Goal: Task Accomplishment & Management: Use online tool/utility

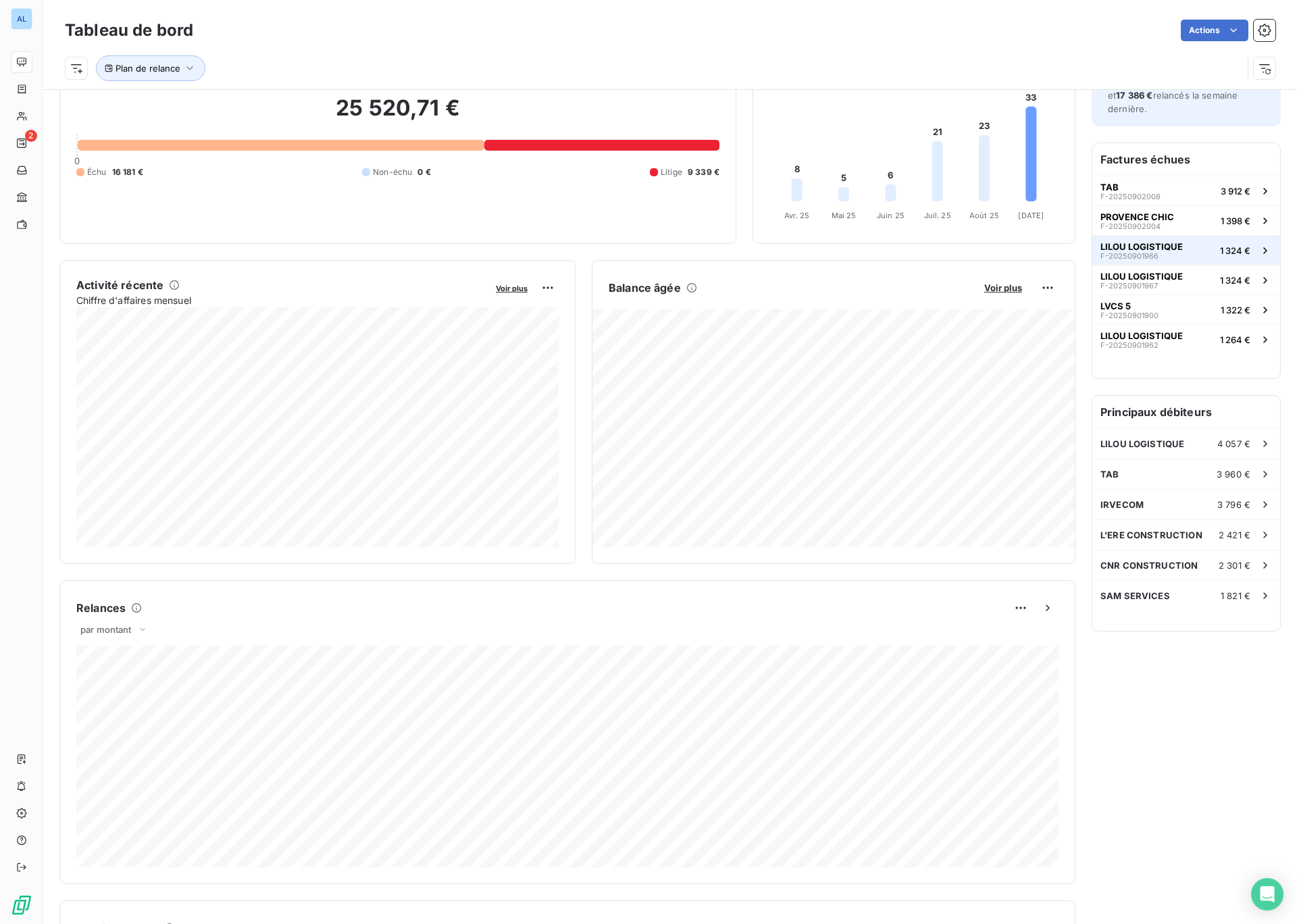
scroll to position [93, 0]
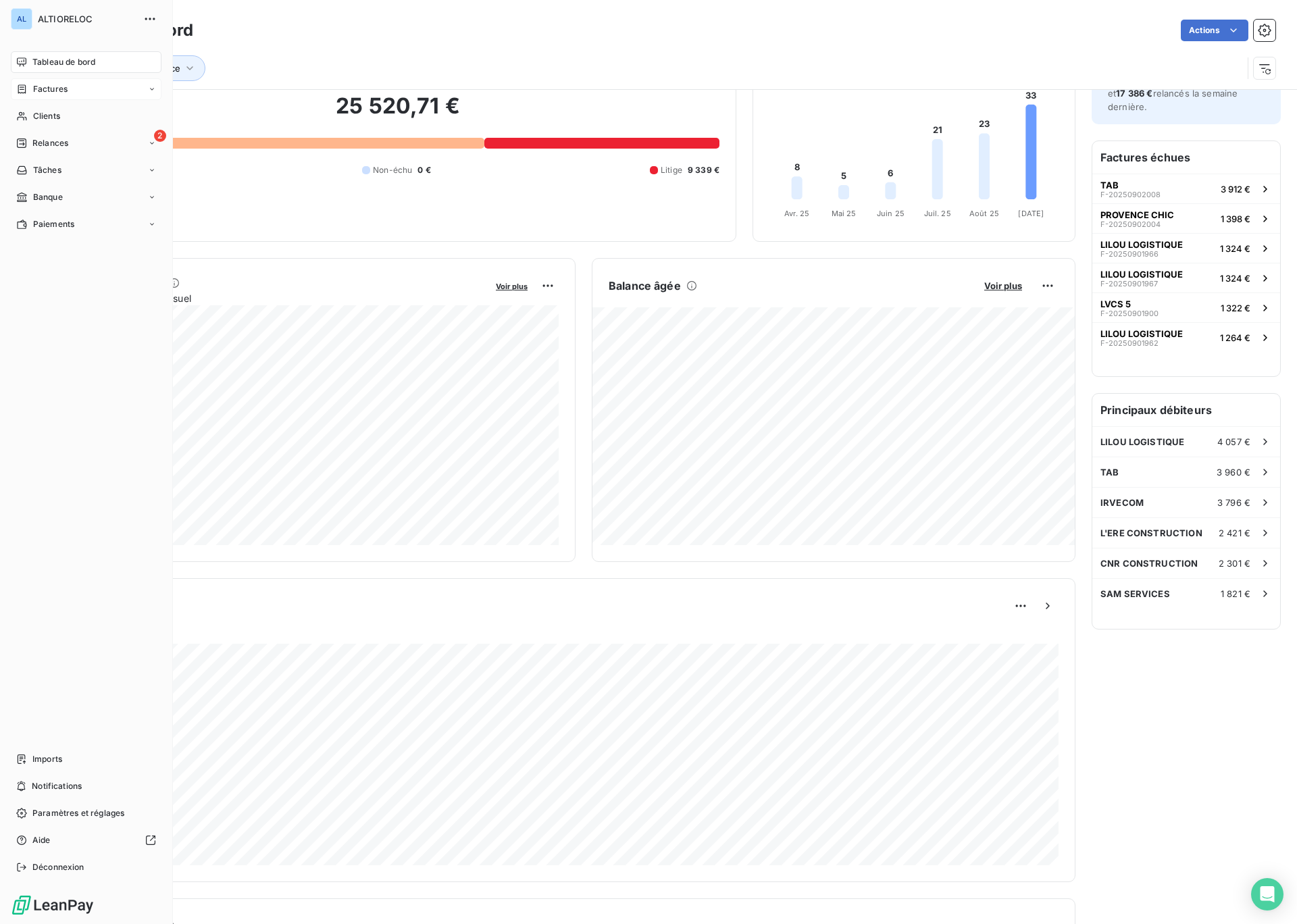
click at [46, 89] on span "Factures" at bounding box center [50, 89] width 34 height 12
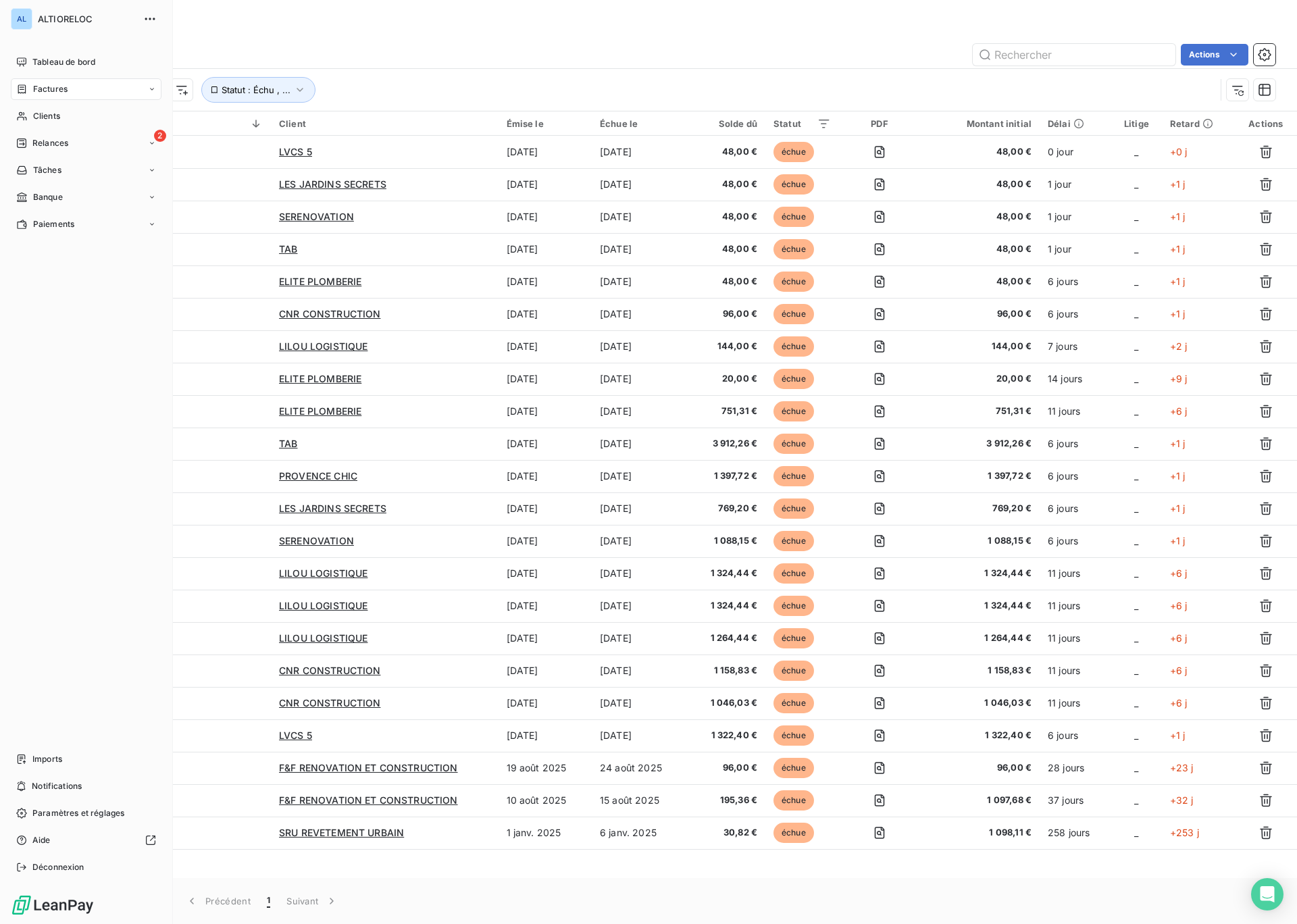
click at [44, 90] on span "Factures" at bounding box center [50, 89] width 34 height 12
click at [50, 90] on span "Factures" at bounding box center [50, 89] width 34 height 12
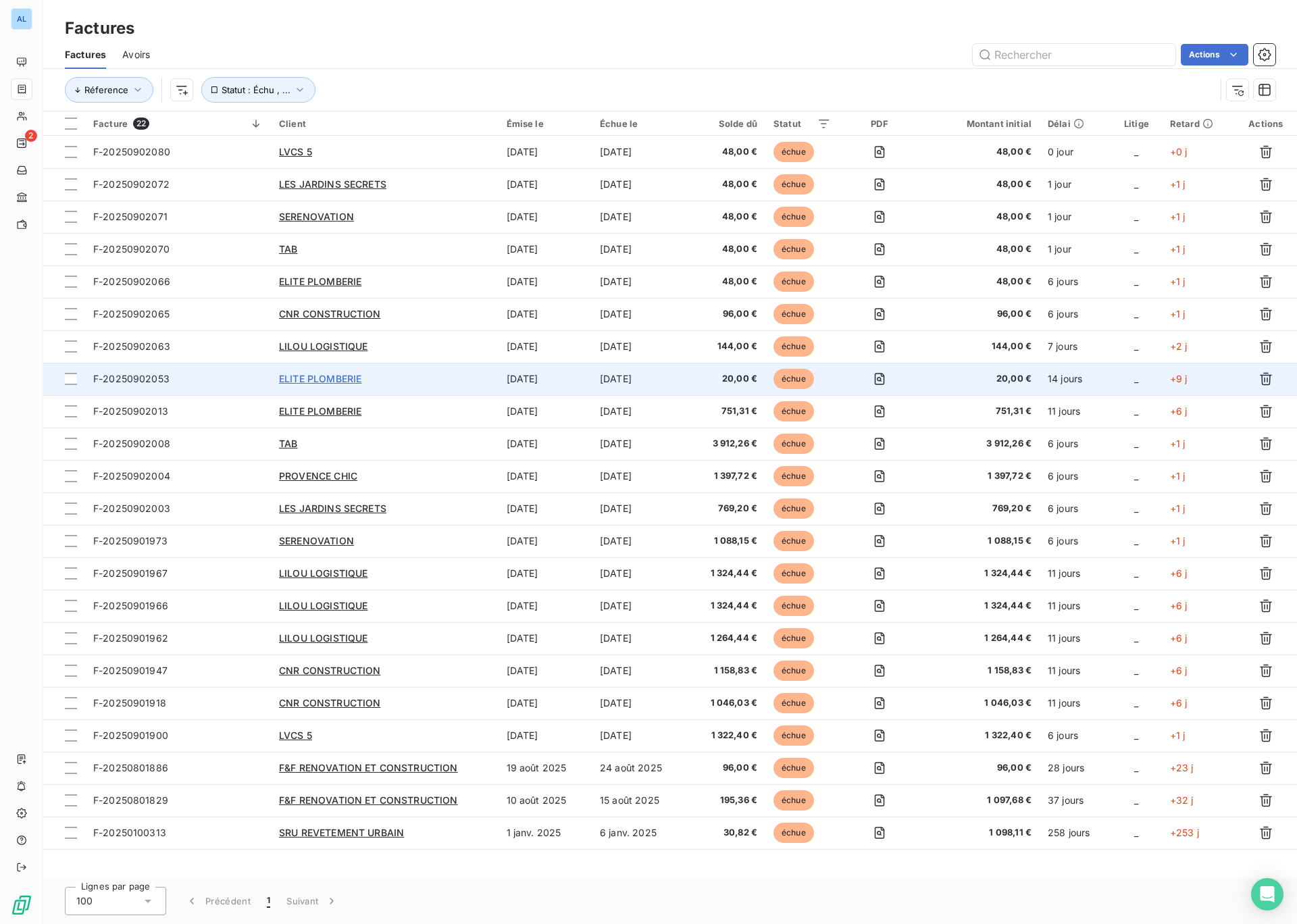
click at [295, 382] on span "ELITE PLOMBERIE" at bounding box center [320, 378] width 82 height 11
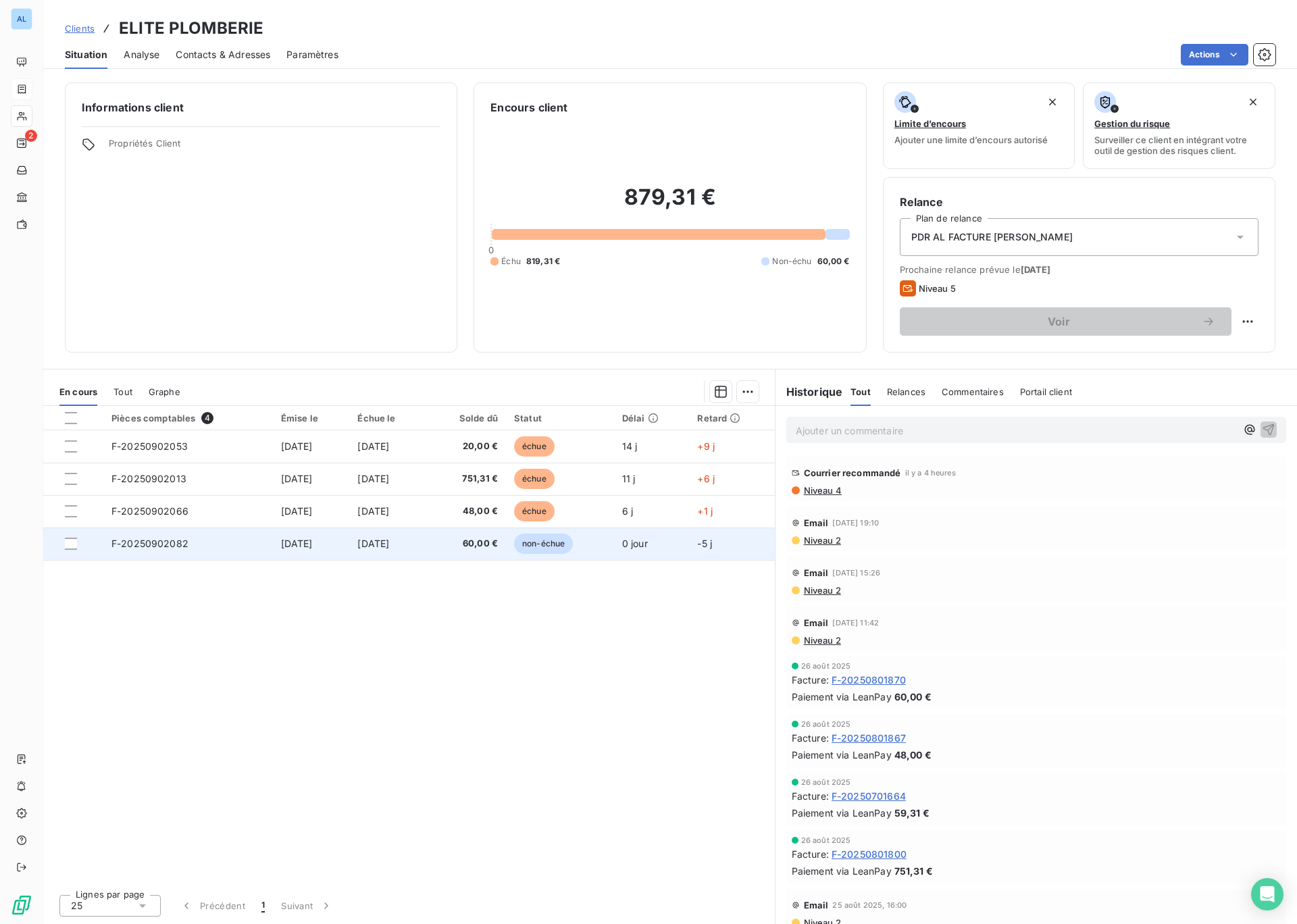
click at [153, 543] on span "F-20250902082" at bounding box center [150, 543] width 77 height 11
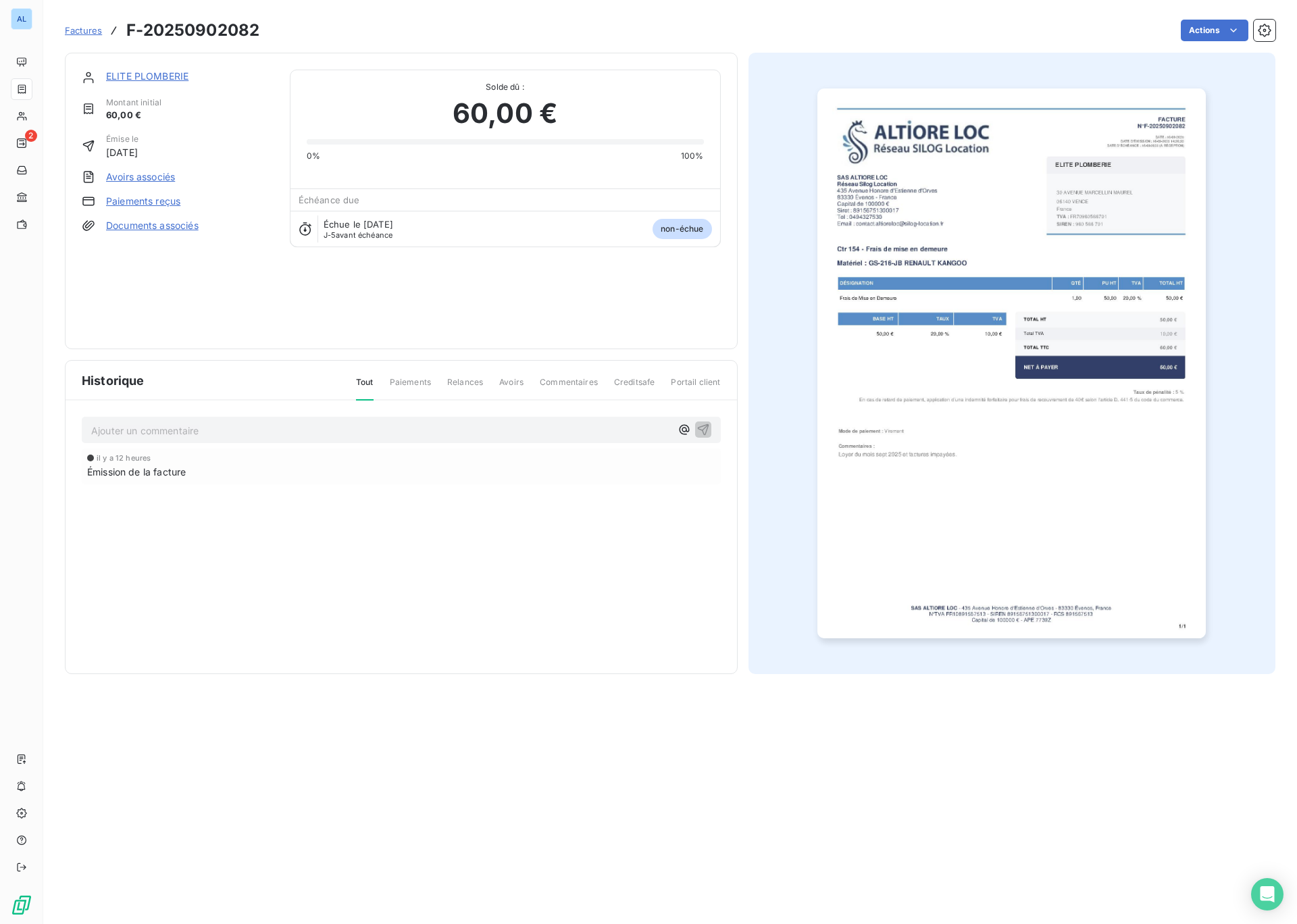
click at [694, 228] on span "non-échue" at bounding box center [682, 229] width 59 height 20
click at [1213, 34] on html "AL 2 Factures F-20250902082 Actions ELITE PLOMBERIE Montant initial 60,00 € Émi…" at bounding box center [648, 462] width 1297 height 924
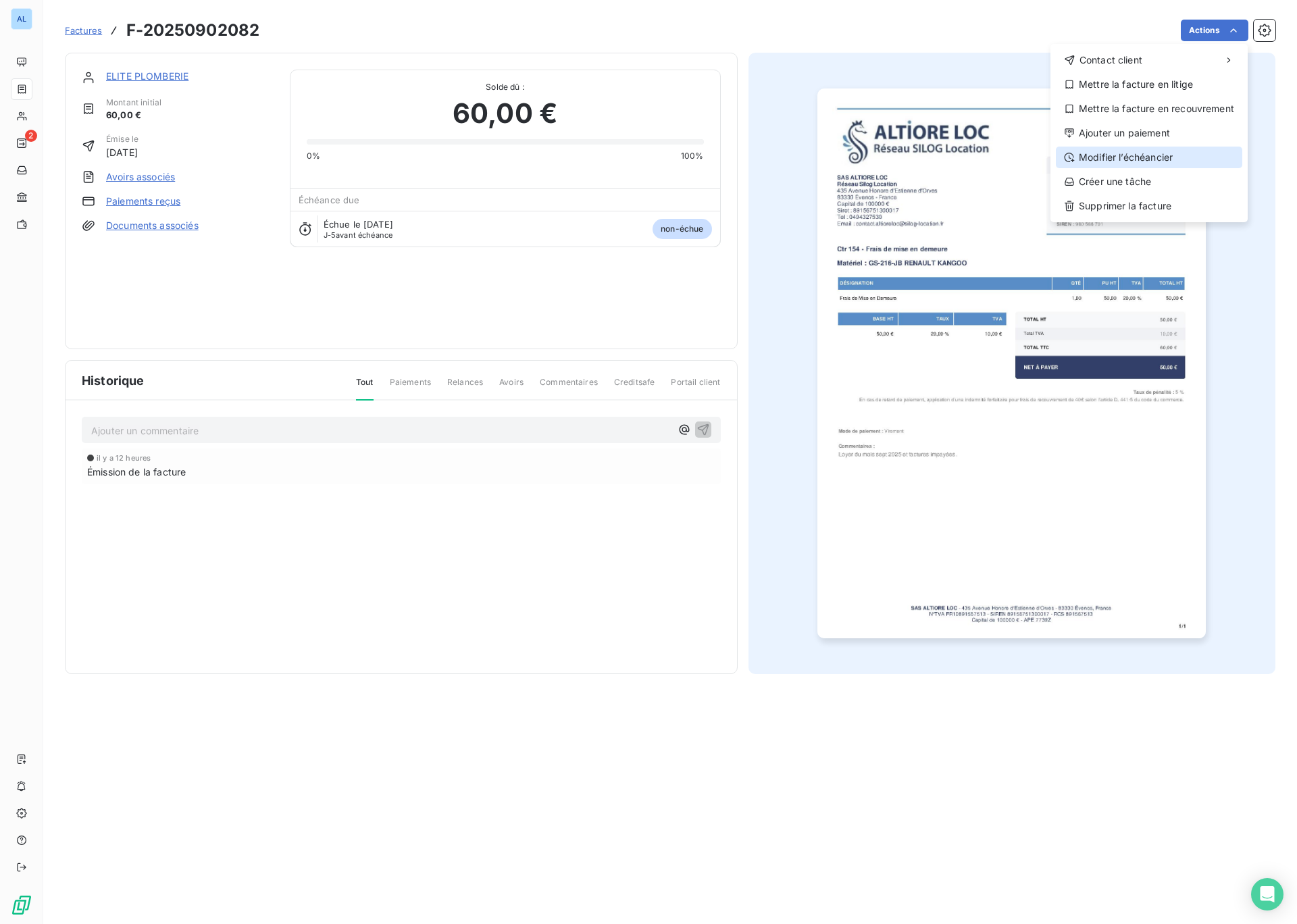
click at [1108, 159] on div "Modifier l’échéancier" at bounding box center [1148, 157] width 186 height 22
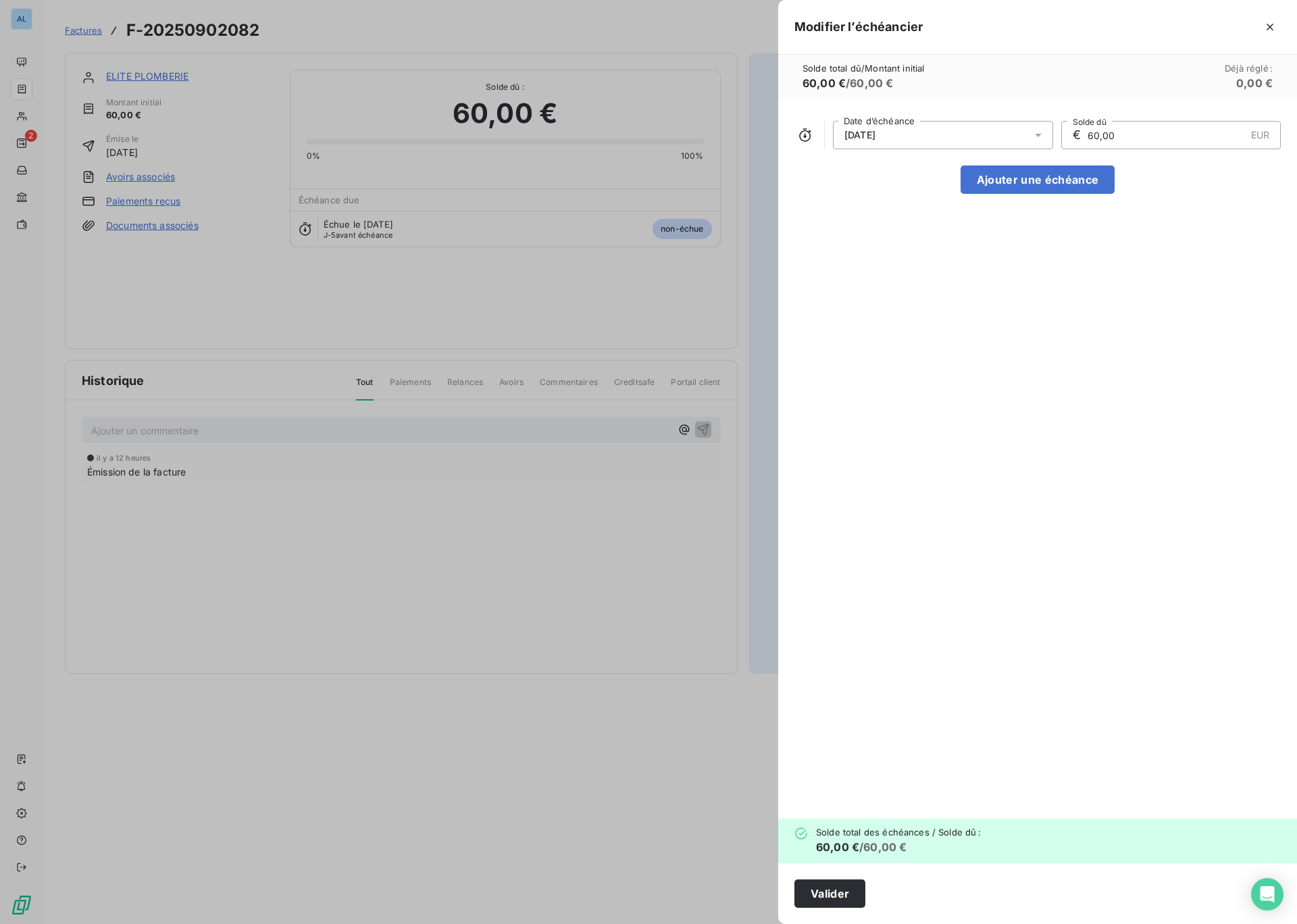
click at [1041, 137] on icon at bounding box center [1038, 135] width 13 height 13
click at [888, 300] on button "16" at bounding box center [889, 297] width 27 height 27
click at [887, 296] on button "16" at bounding box center [889, 297] width 27 height 27
click at [1166, 243] on div "[DATE] Date d’échéance € 60,00 EUR Solde dû Ajouter une échéance" at bounding box center [1038, 459] width 519 height 719
click at [837, 893] on button "Valider" at bounding box center [830, 894] width 71 height 28
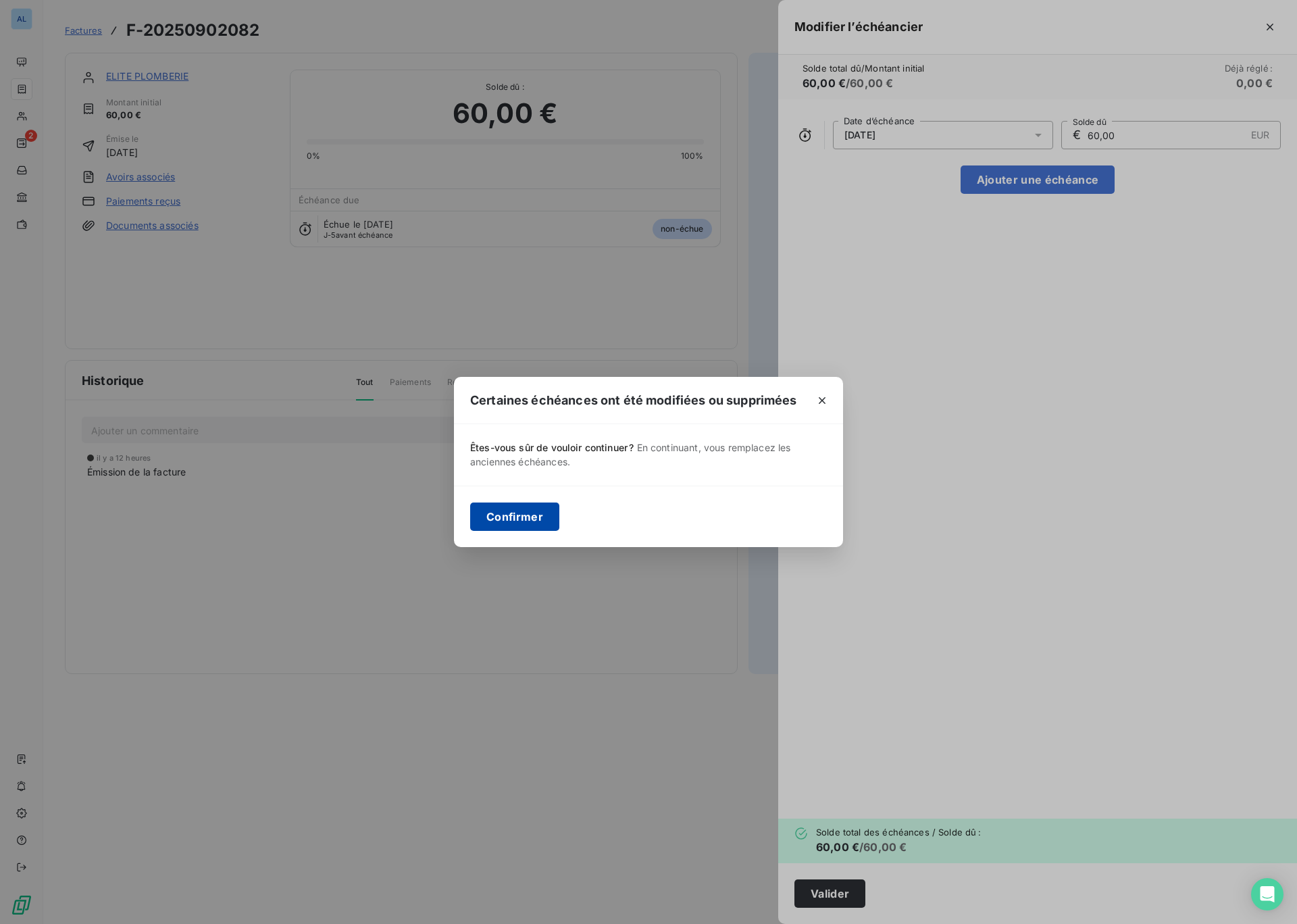
click at [509, 515] on button "Confirmer" at bounding box center [514, 517] width 89 height 28
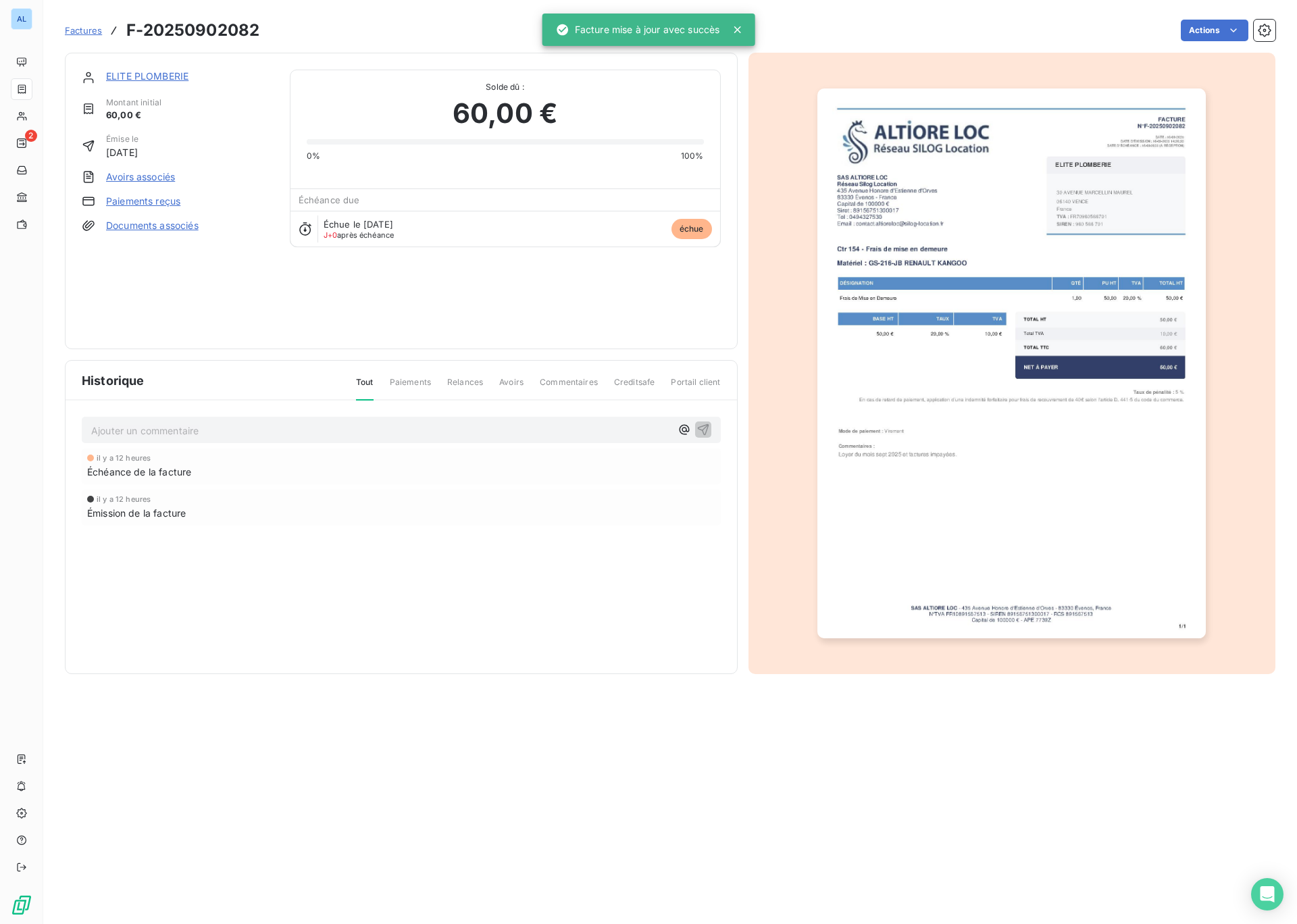
click at [167, 78] on link "ELITE PLOMBERIE" at bounding box center [147, 76] width 82 height 11
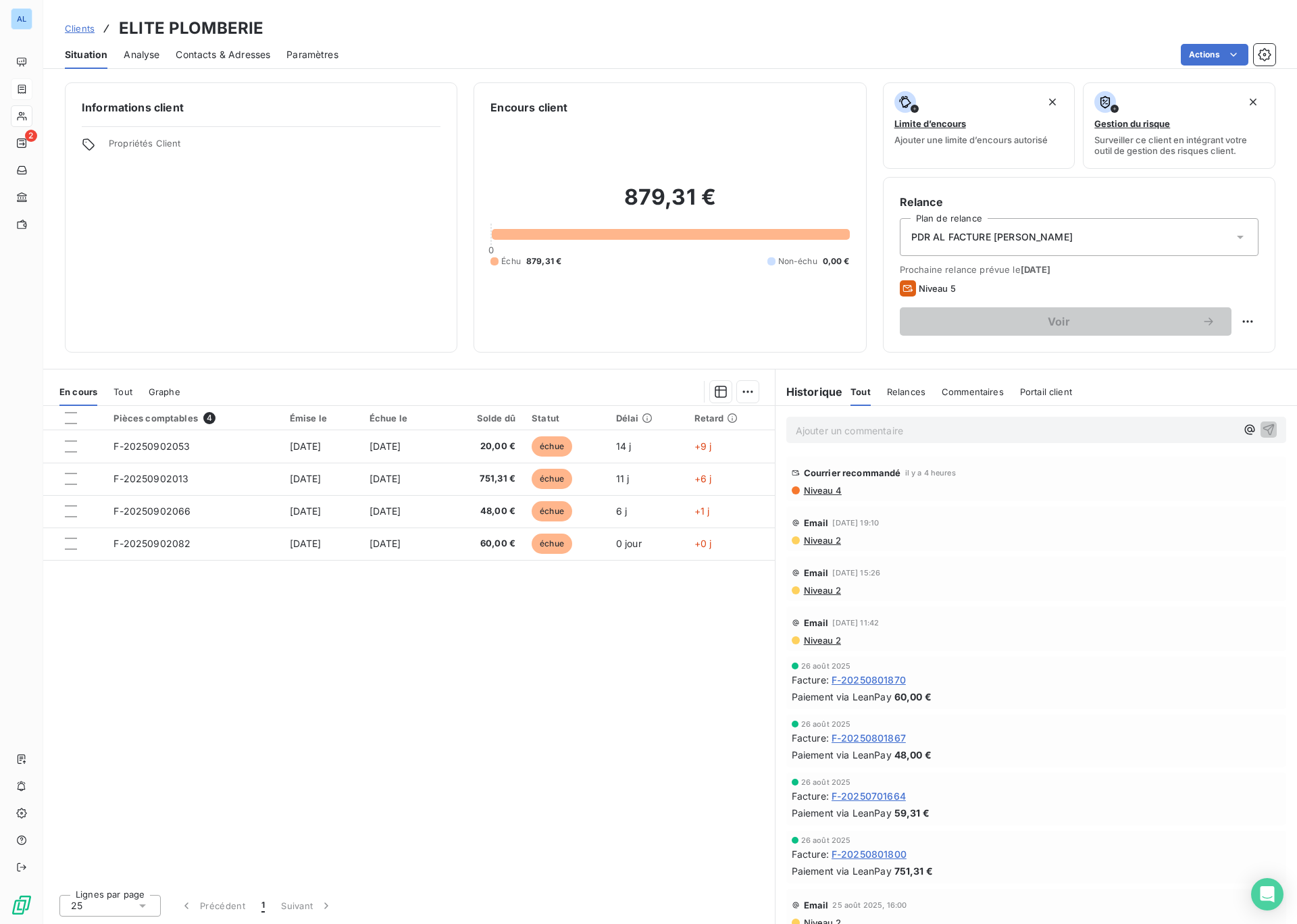
click at [816, 543] on span "Niveau 2" at bounding box center [822, 540] width 39 height 10
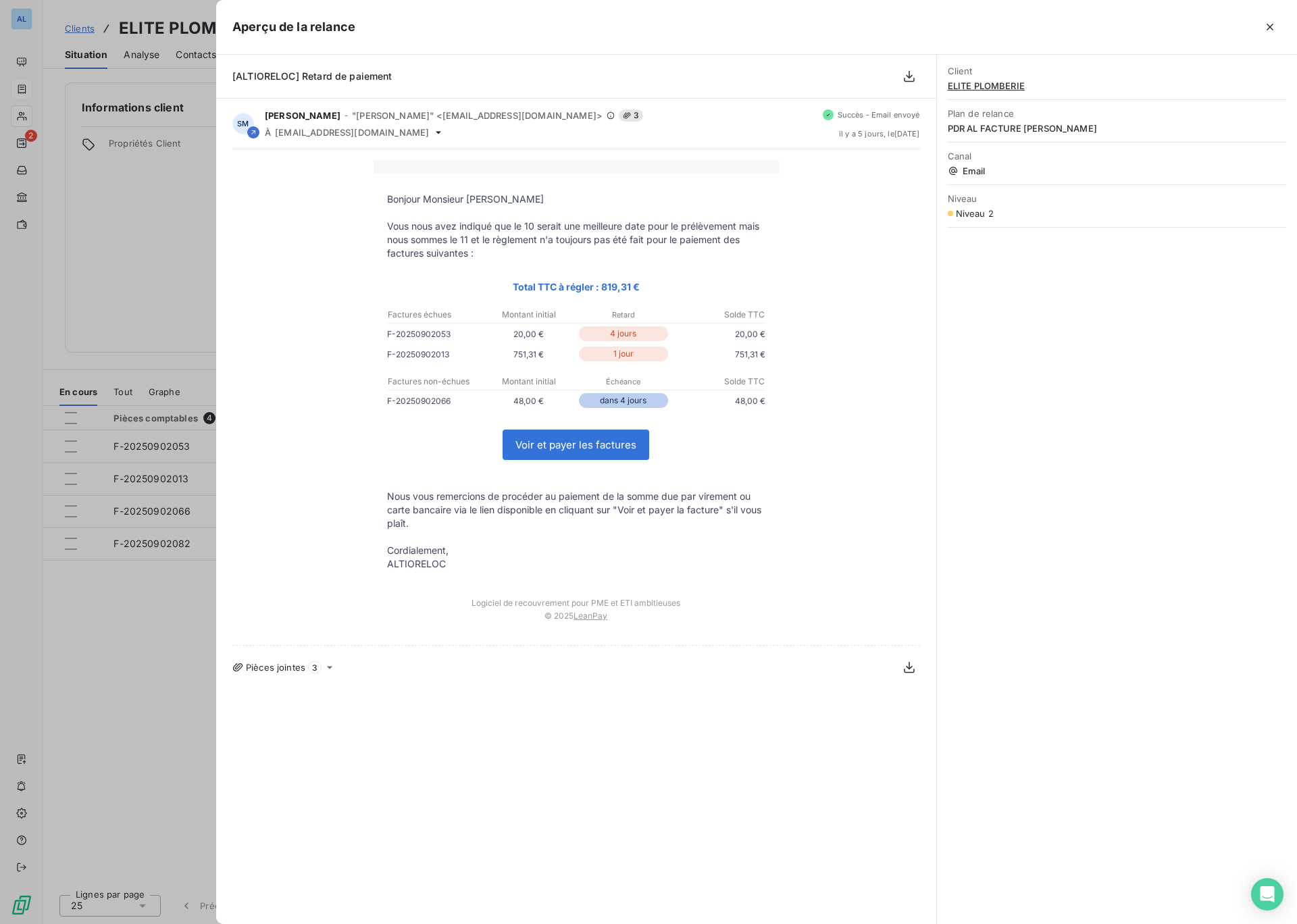
click at [388, 227] on p "Vous nous avez indiqué que le 10 serait une meilleure date pour le prélèvement …" at bounding box center [576, 240] width 378 height 40
click at [1266, 28] on icon "button" at bounding box center [1270, 27] width 13 height 13
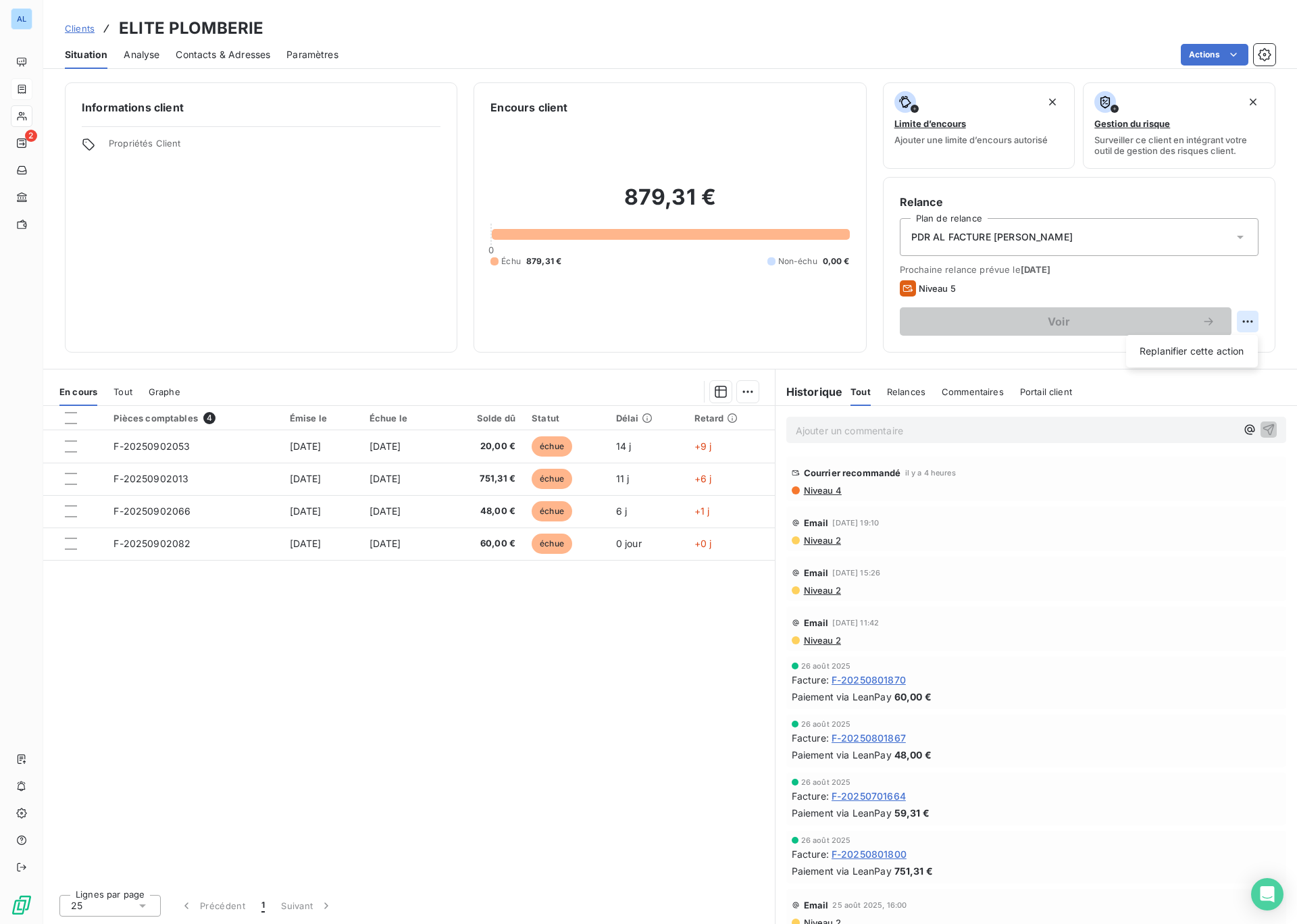
click at [1244, 319] on html "AL 2 Clients ELITE PLOMBERIE Situation Analyse Contacts & Adresses Paramètres A…" at bounding box center [648, 462] width 1297 height 924
click at [1221, 347] on div "Replanifier cette action" at bounding box center [1192, 351] width 121 height 22
select select "8"
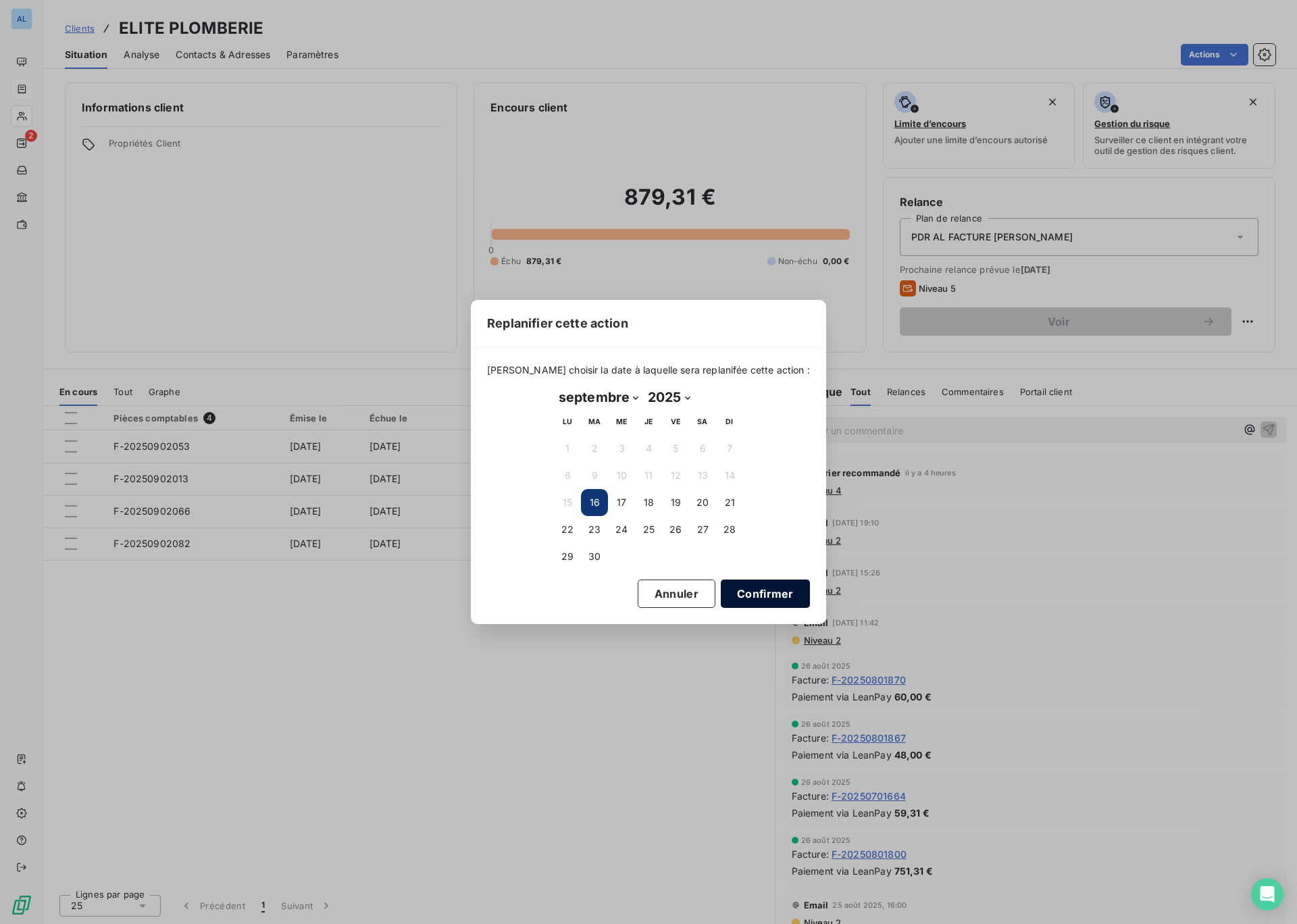
click at [721, 594] on button "Confirmer" at bounding box center [765, 594] width 89 height 28
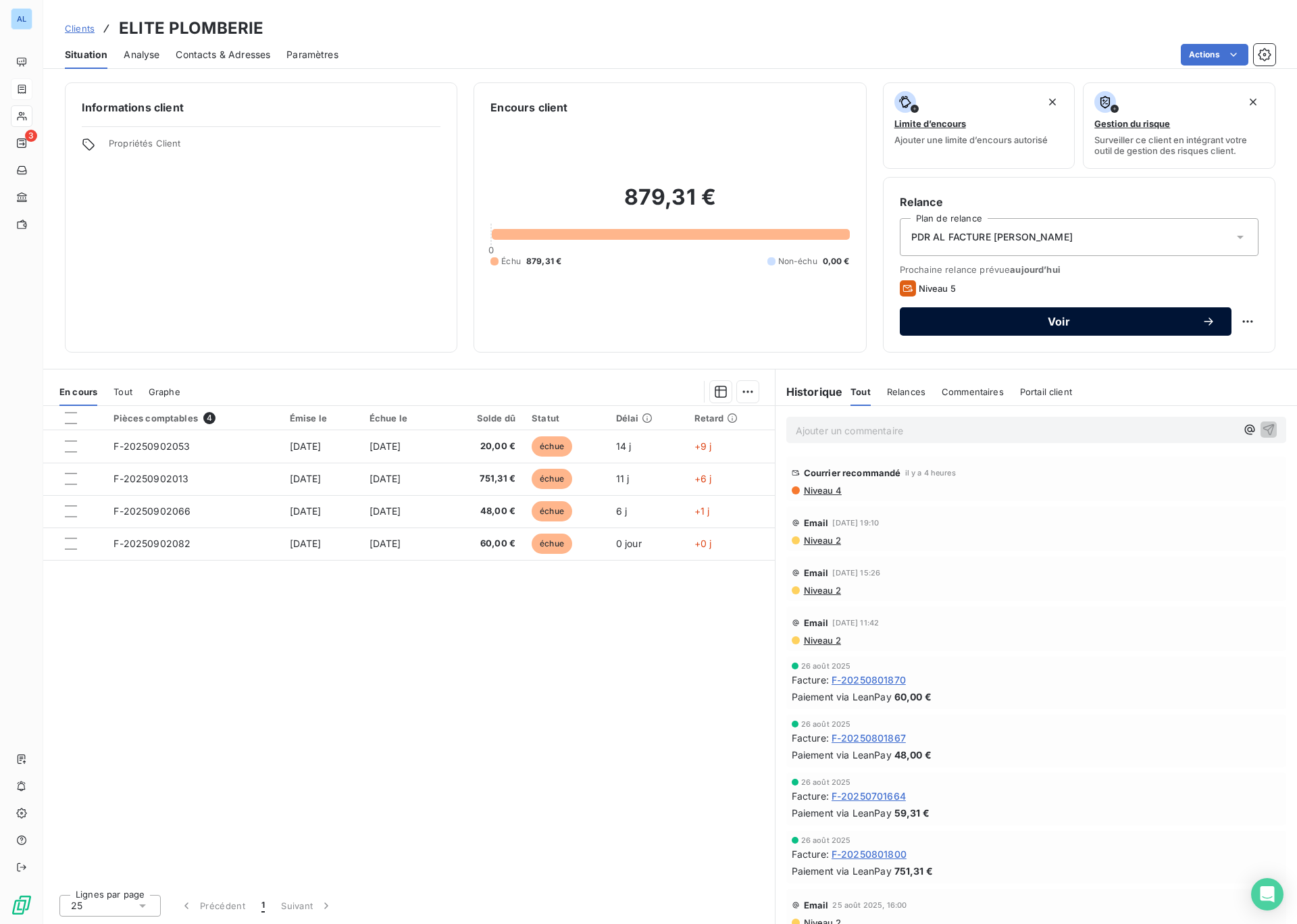
click at [1016, 327] on div "Voir" at bounding box center [1065, 321] width 299 height 13
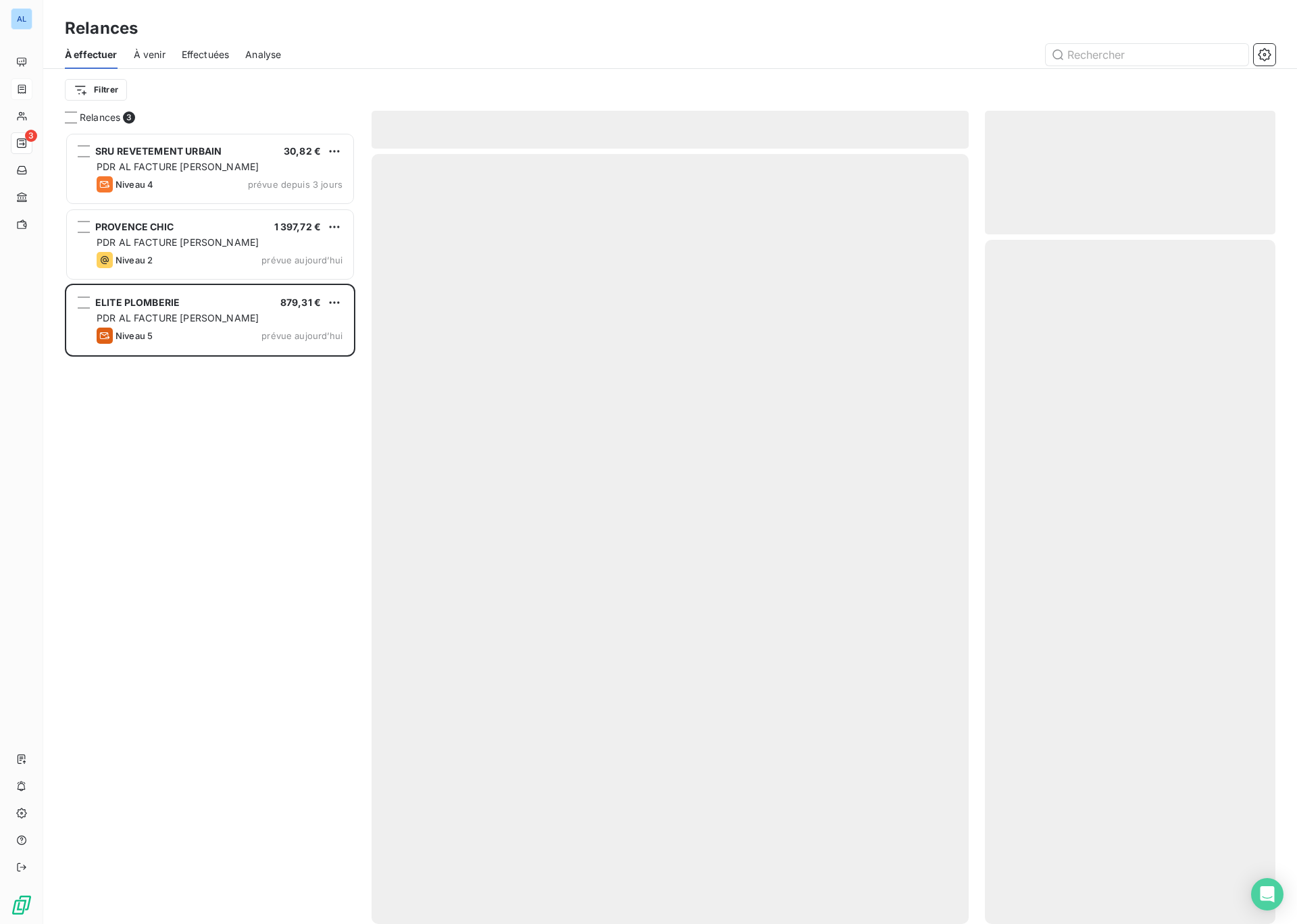
scroll to position [792, 291]
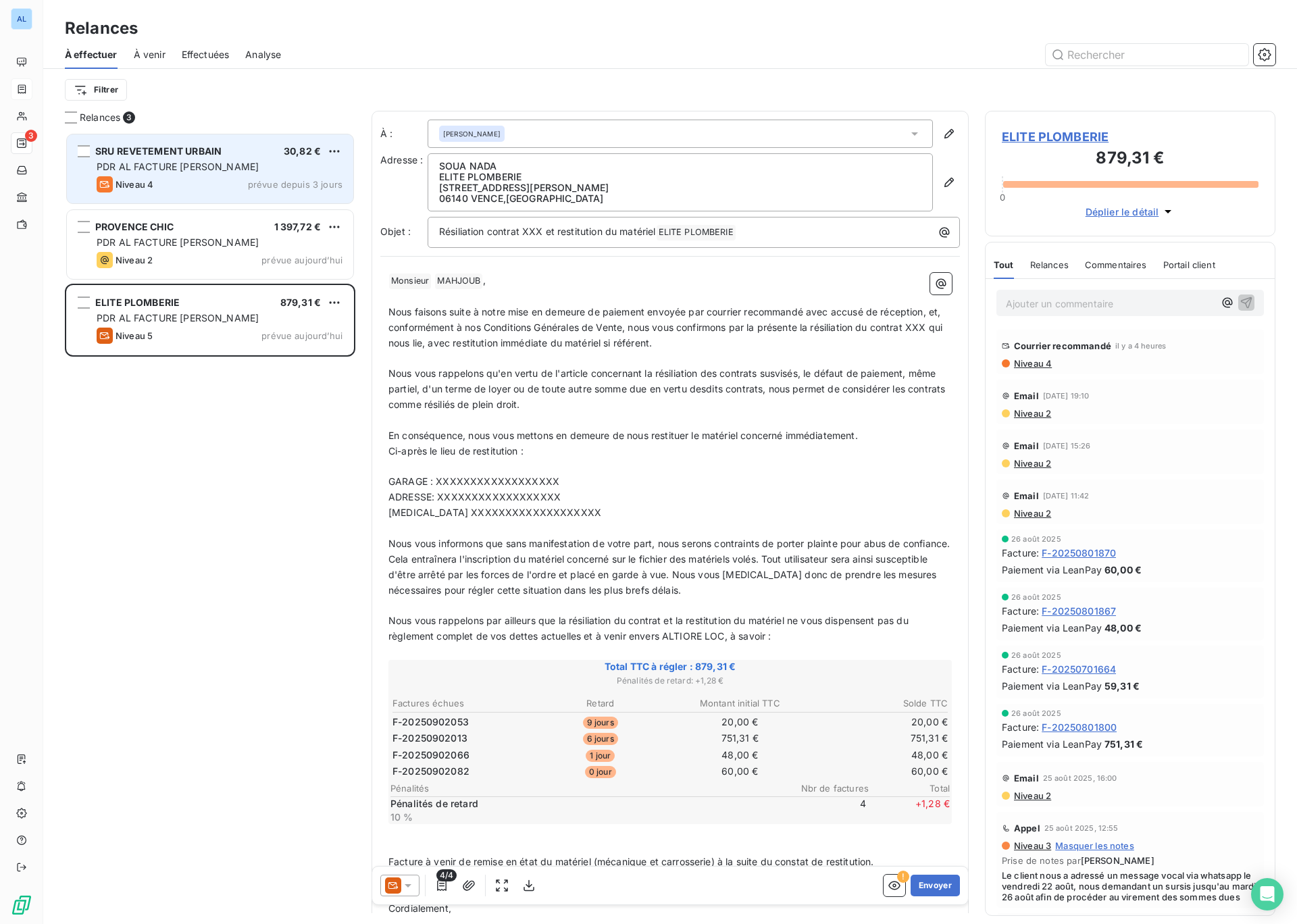
click at [175, 179] on div "Niveau 4 prévue depuis 3 jours" at bounding box center [219, 185] width 246 height 16
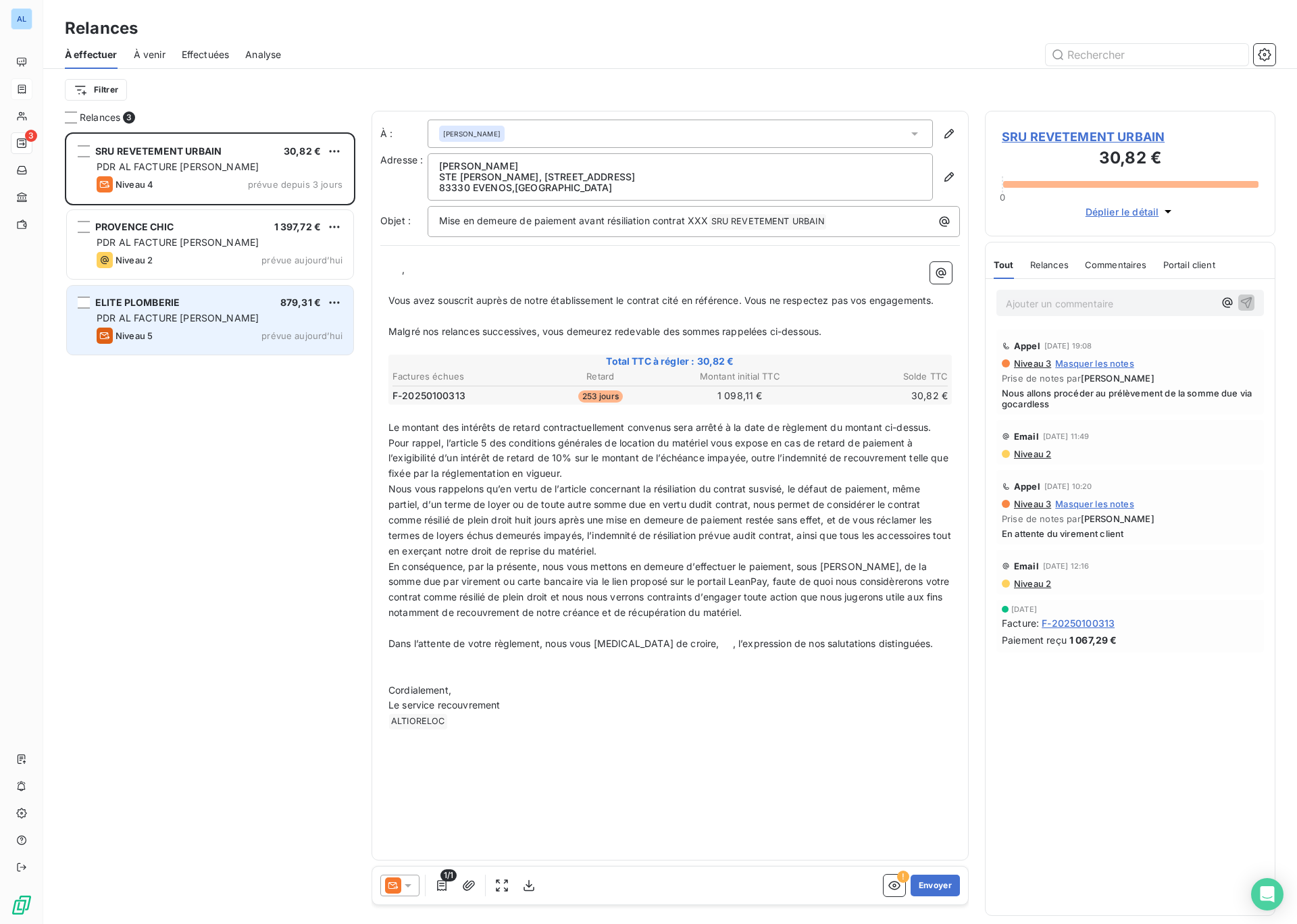
click at [161, 314] on span "PDR AL FACTURE [PERSON_NAME]" at bounding box center [177, 317] width 162 height 11
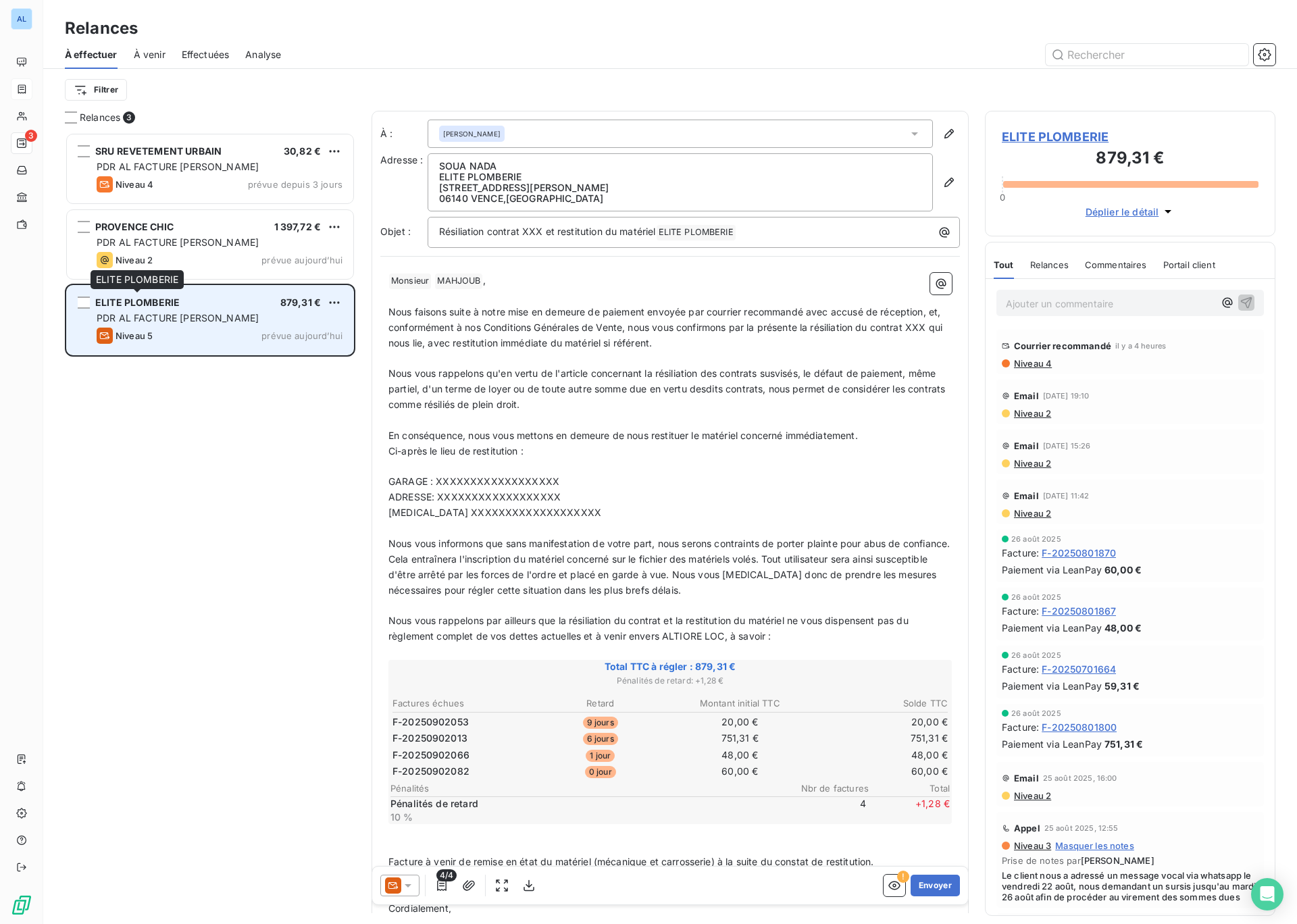
click at [162, 307] on span "ELITE PLOMBERIE" at bounding box center [137, 302] width 84 height 11
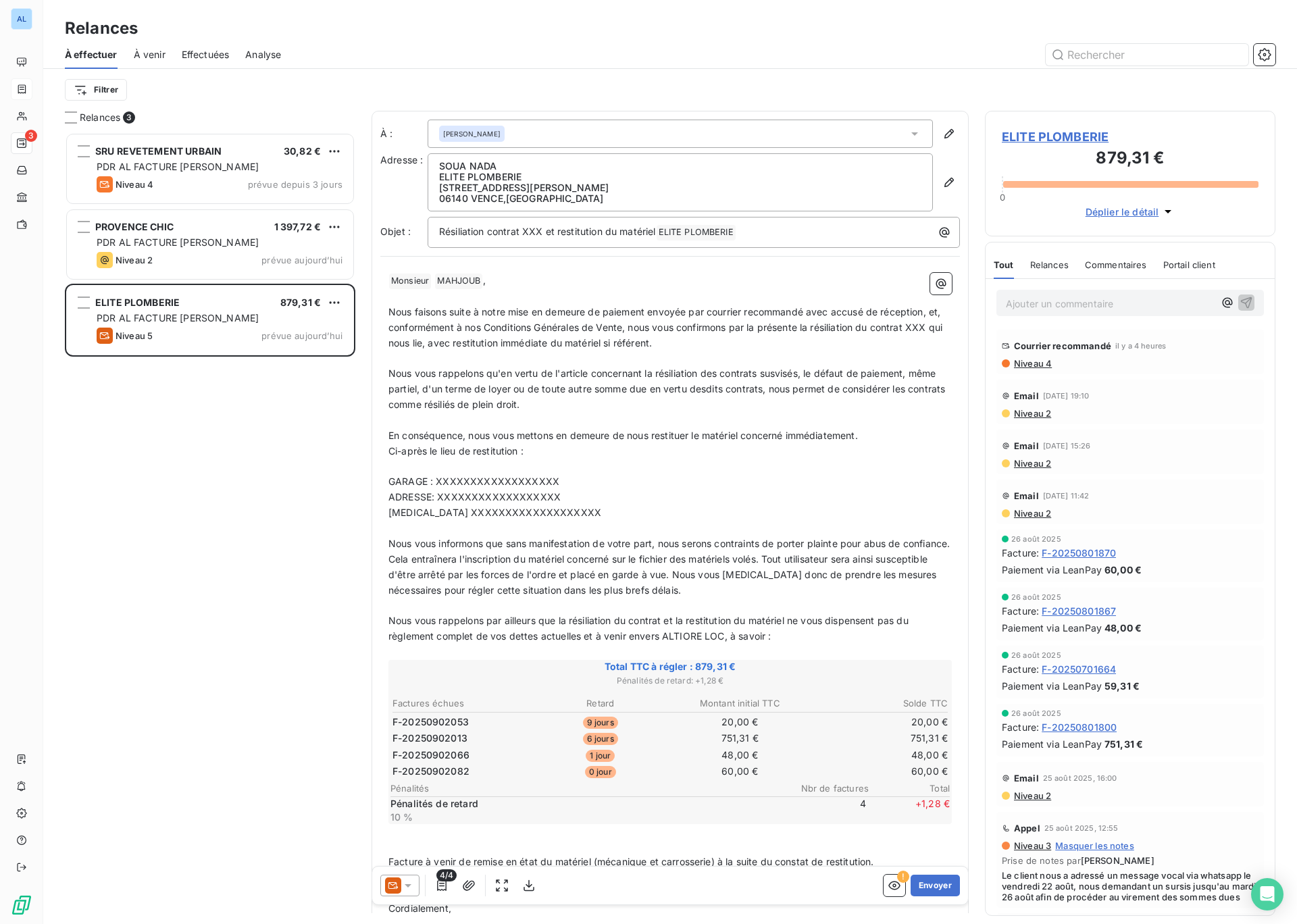
click at [407, 889] on icon at bounding box center [408, 886] width 13 height 13
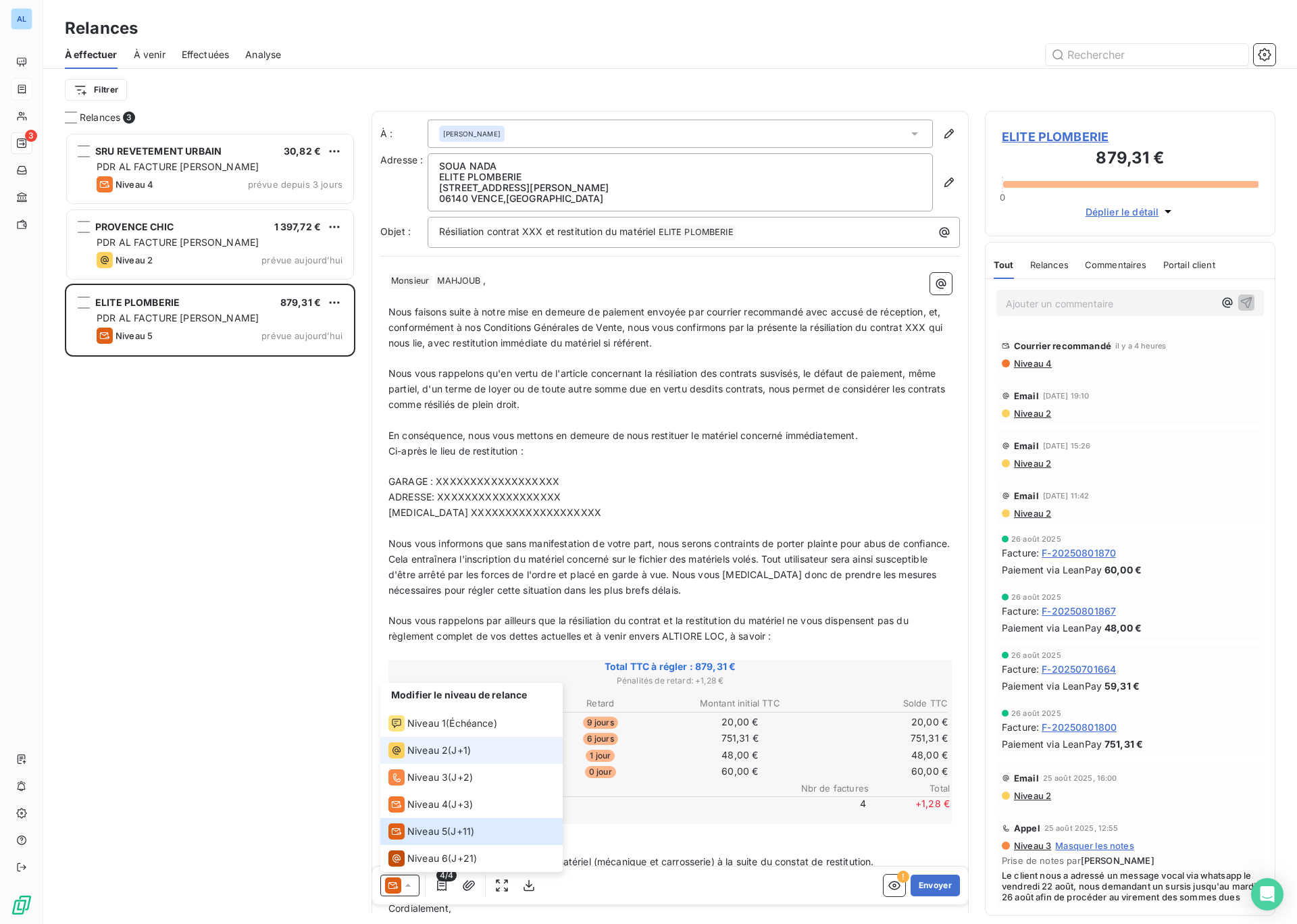
click at [425, 758] on div "Niveau 2" at bounding box center [419, 751] width 60 height 16
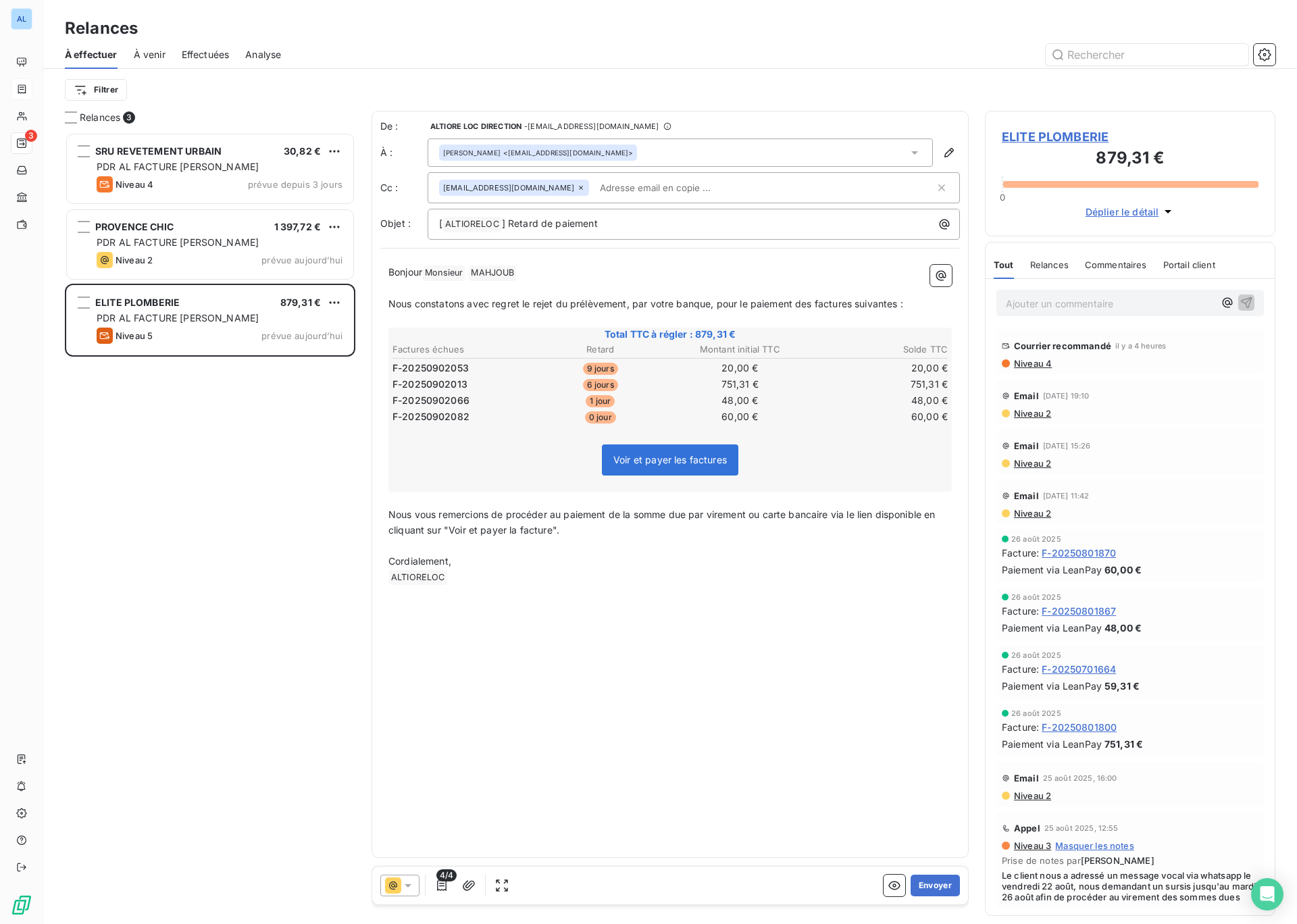
click at [662, 192] on input "text" at bounding box center [672, 188] width 156 height 20
type input "k"
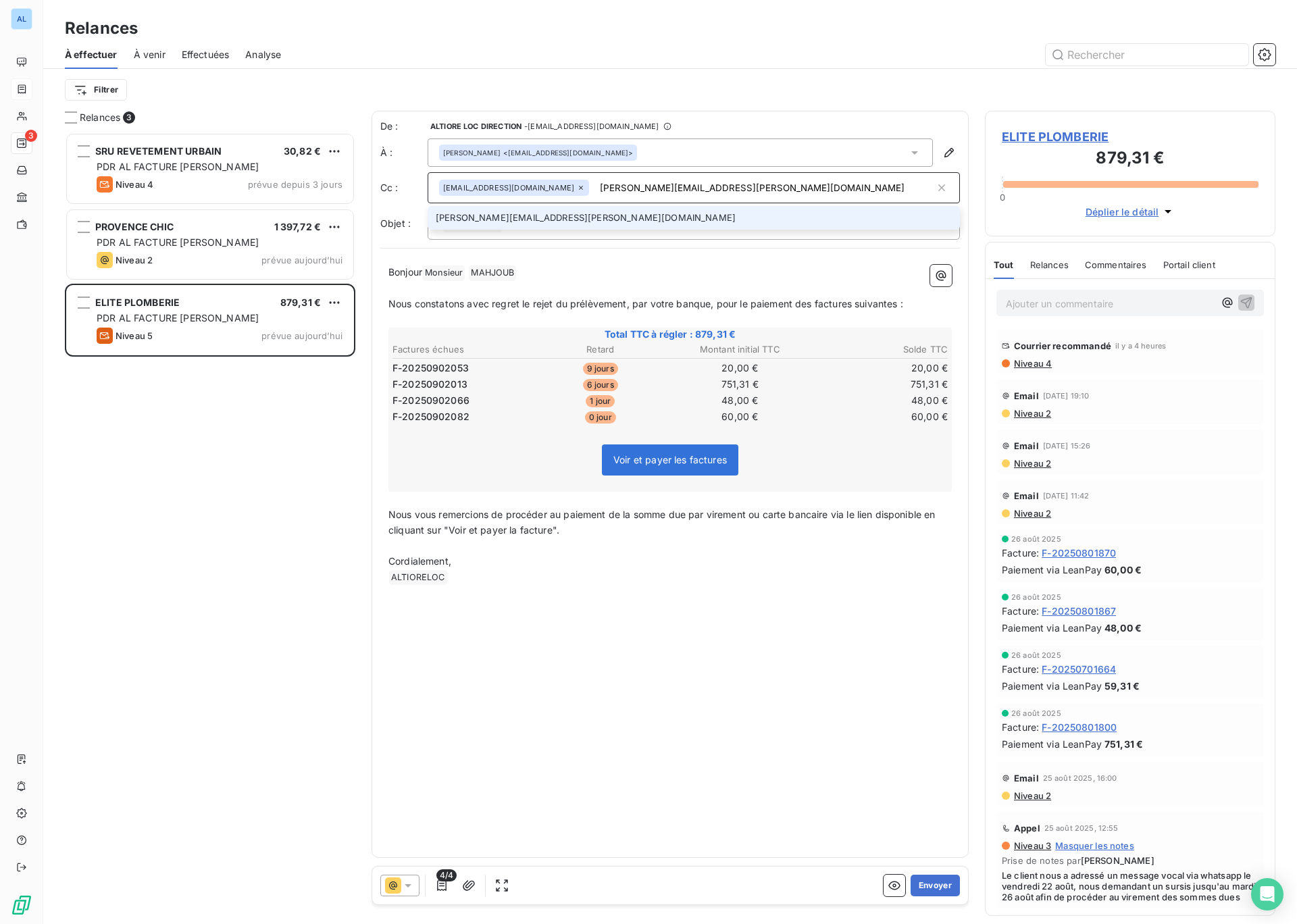
type input "[PERSON_NAME][EMAIL_ADDRESS][PERSON_NAME][DOMAIN_NAME]"
click at [531, 224] on li "[PERSON_NAME][EMAIL_ADDRESS][PERSON_NAME][DOMAIN_NAME]" at bounding box center [694, 218] width 532 height 24
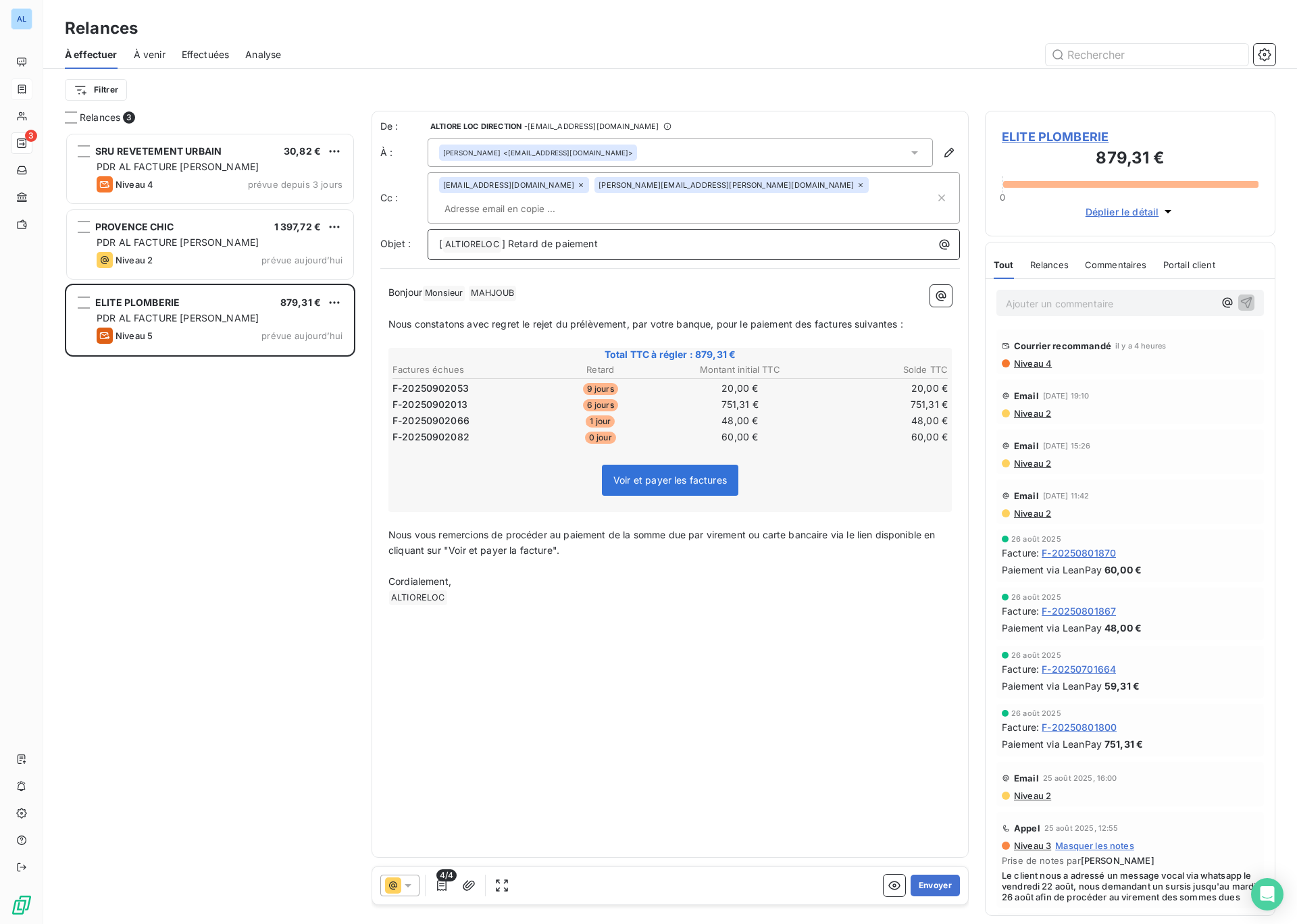
click at [641, 236] on p "[ ALTIORELOC ﻿ ] Retard de paiement" at bounding box center [697, 244] width 516 height 16
drag, startPoint x: 392, startPoint y: 303, endPoint x: 894, endPoint y: 305, distance: 502.0
click at [894, 318] on span "Nous constatons avec regret le rejet du prélèvement, par votre banque, pour le …" at bounding box center [646, 324] width 515 height 11
click at [714, 318] on span "Nous constatons avec regret le rejet du prélèvement, par votre banque, pour le …" at bounding box center [646, 324] width 515 height 11
drag, startPoint x: 715, startPoint y: 306, endPoint x: 387, endPoint y: 307, distance: 328.0
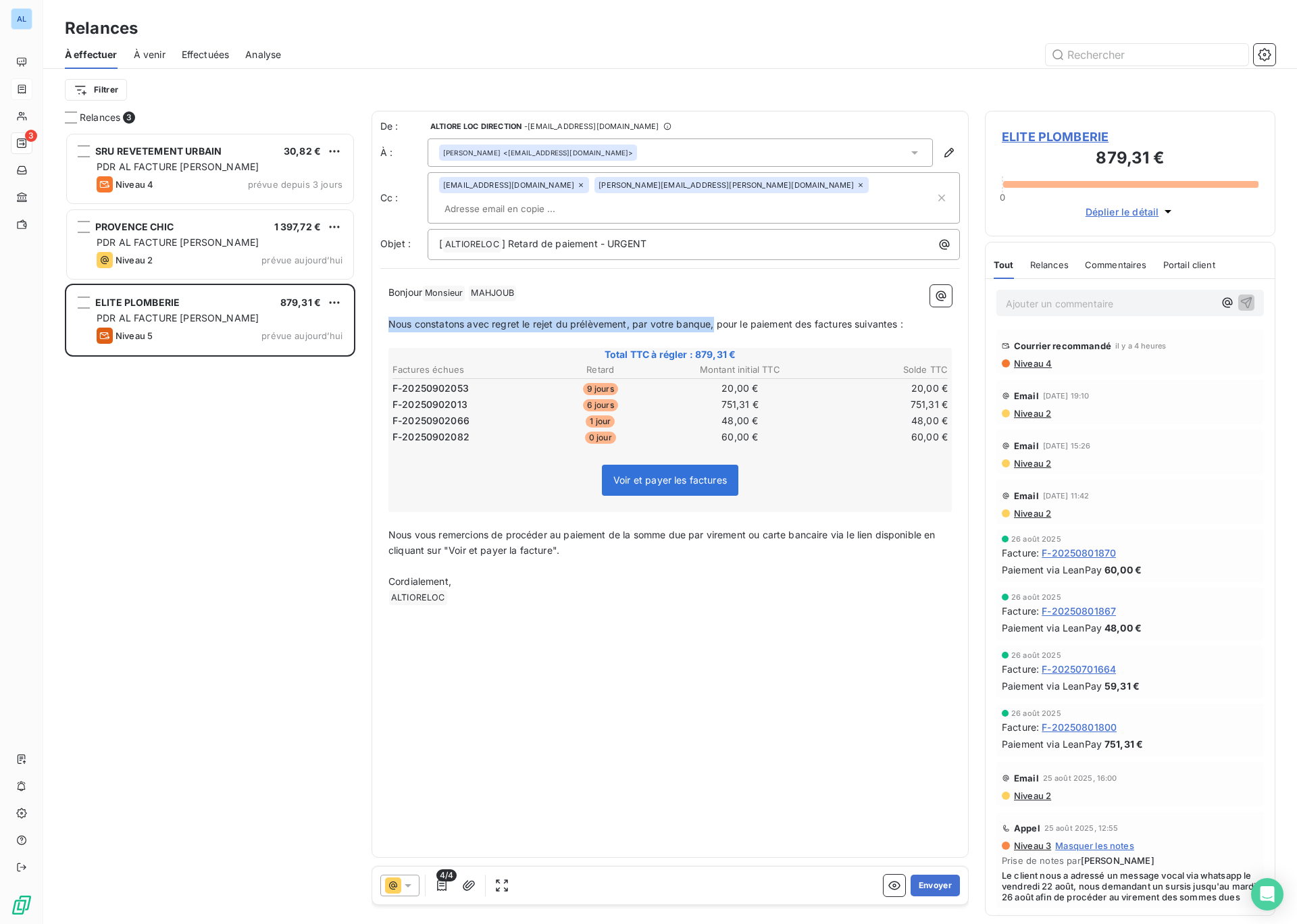
click at [387, 307] on div "Bonjour Monsieur ﻿ [PERSON_NAME] ﻿ ﻿ ﻿ Nous constatons avec regret le rejet du …" at bounding box center [670, 445] width 579 height 336
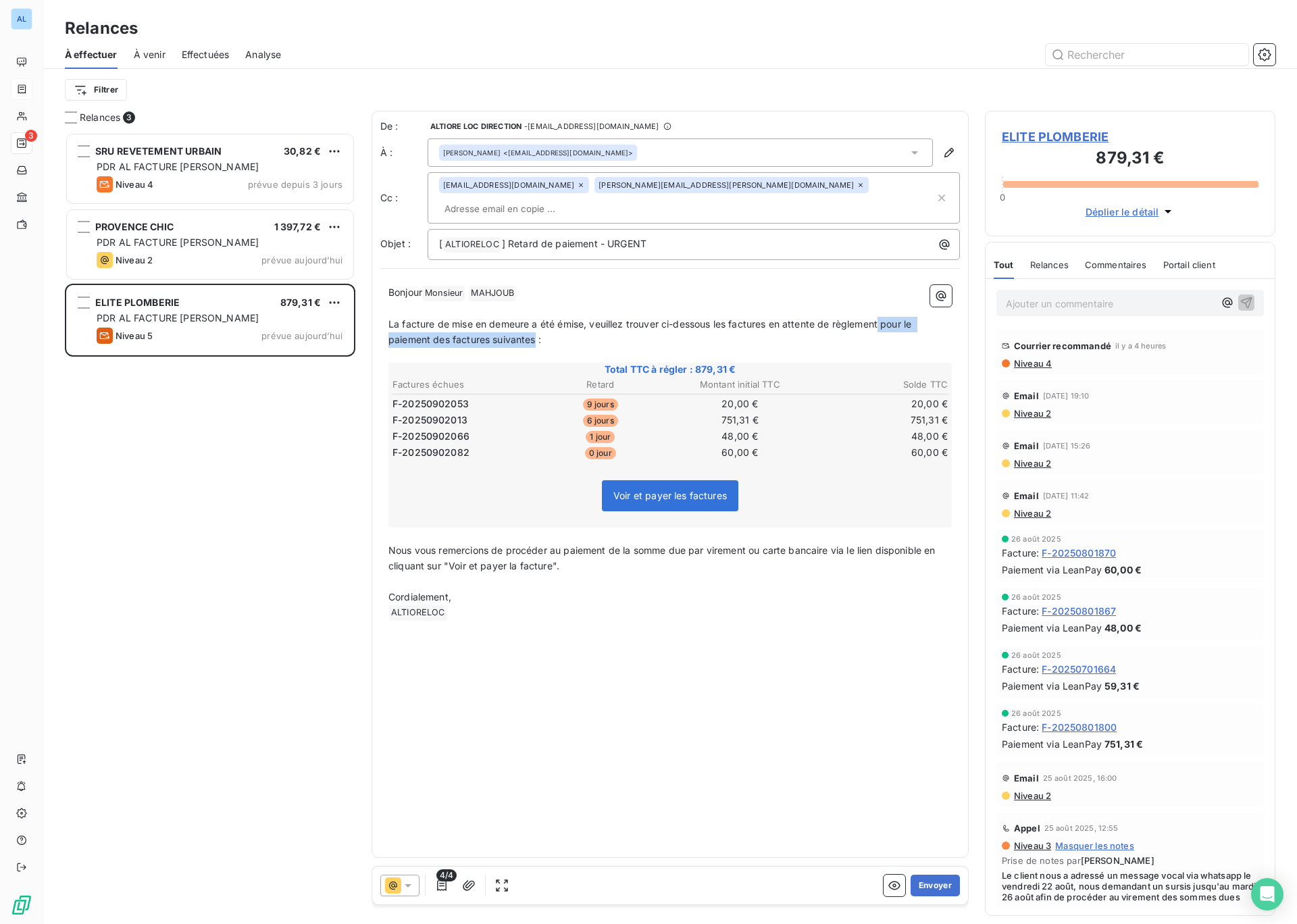
drag, startPoint x: 534, startPoint y: 321, endPoint x: 882, endPoint y: 306, distance: 348.3
click at [882, 318] on span "La facture de mise en demeure a été émise, veuillez trouver ci-dessous les fact…" at bounding box center [651, 332] width 526 height 27
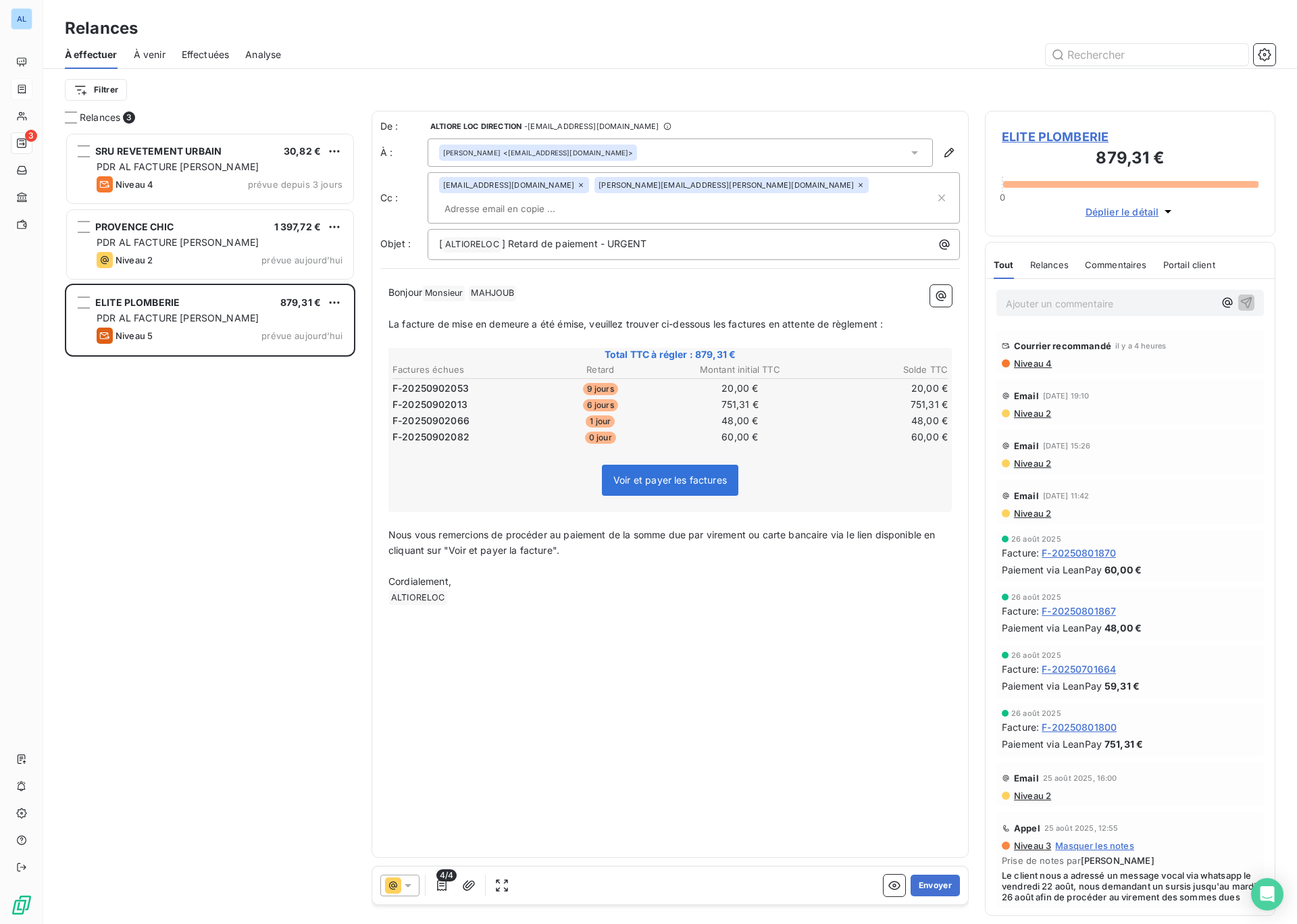
drag, startPoint x: 931, startPoint y: 882, endPoint x: 931, endPoint y: 870, distance: 12.0
click at [931, 878] on button "Envoyer" at bounding box center [935, 885] width 49 height 22
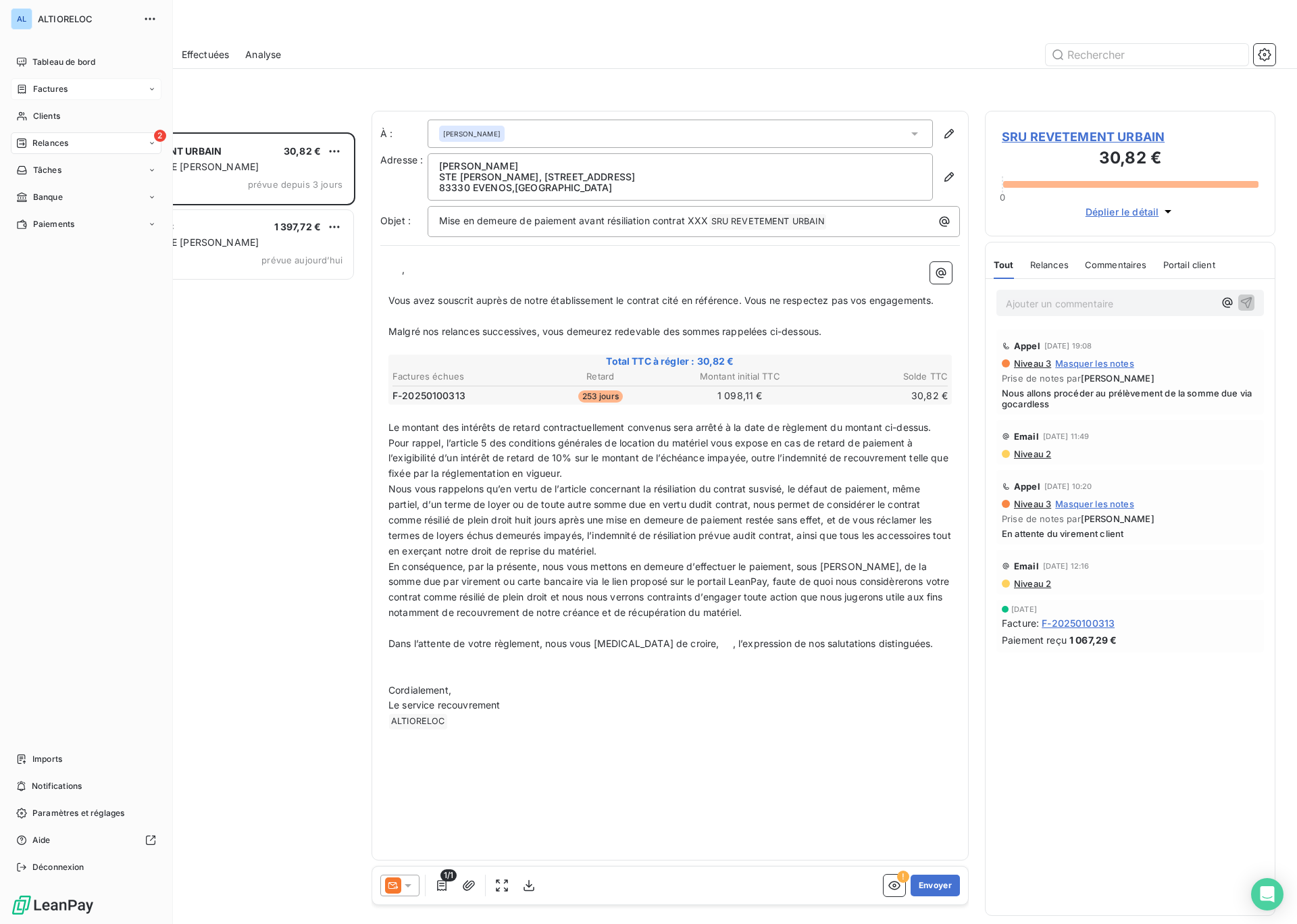
click at [40, 87] on span "Factures" at bounding box center [50, 89] width 34 height 12
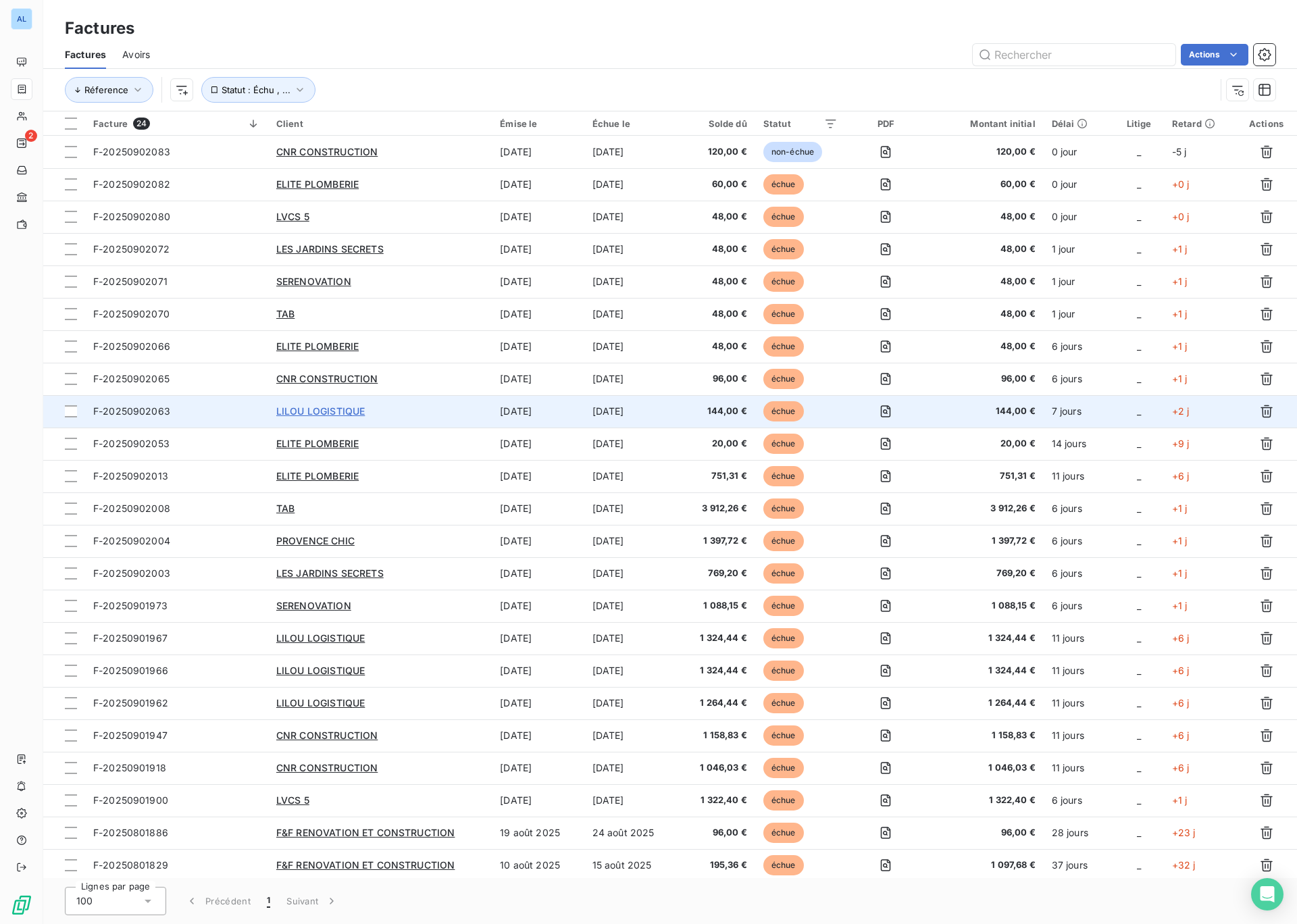
click at [310, 412] on span "LILOU LOGISTIQUE" at bounding box center [321, 410] width 88 height 11
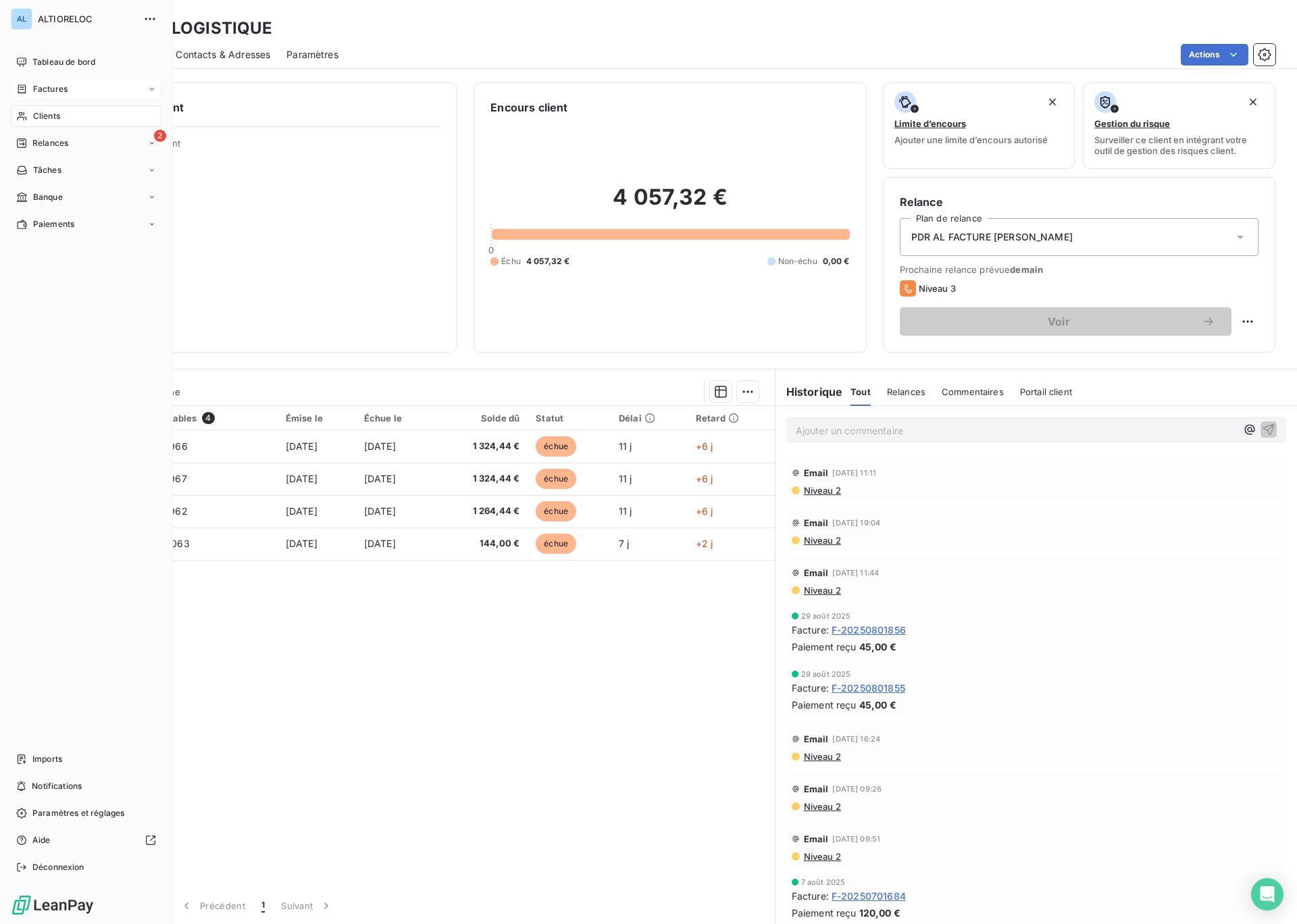
click at [21, 90] on icon at bounding box center [22, 89] width 11 height 10
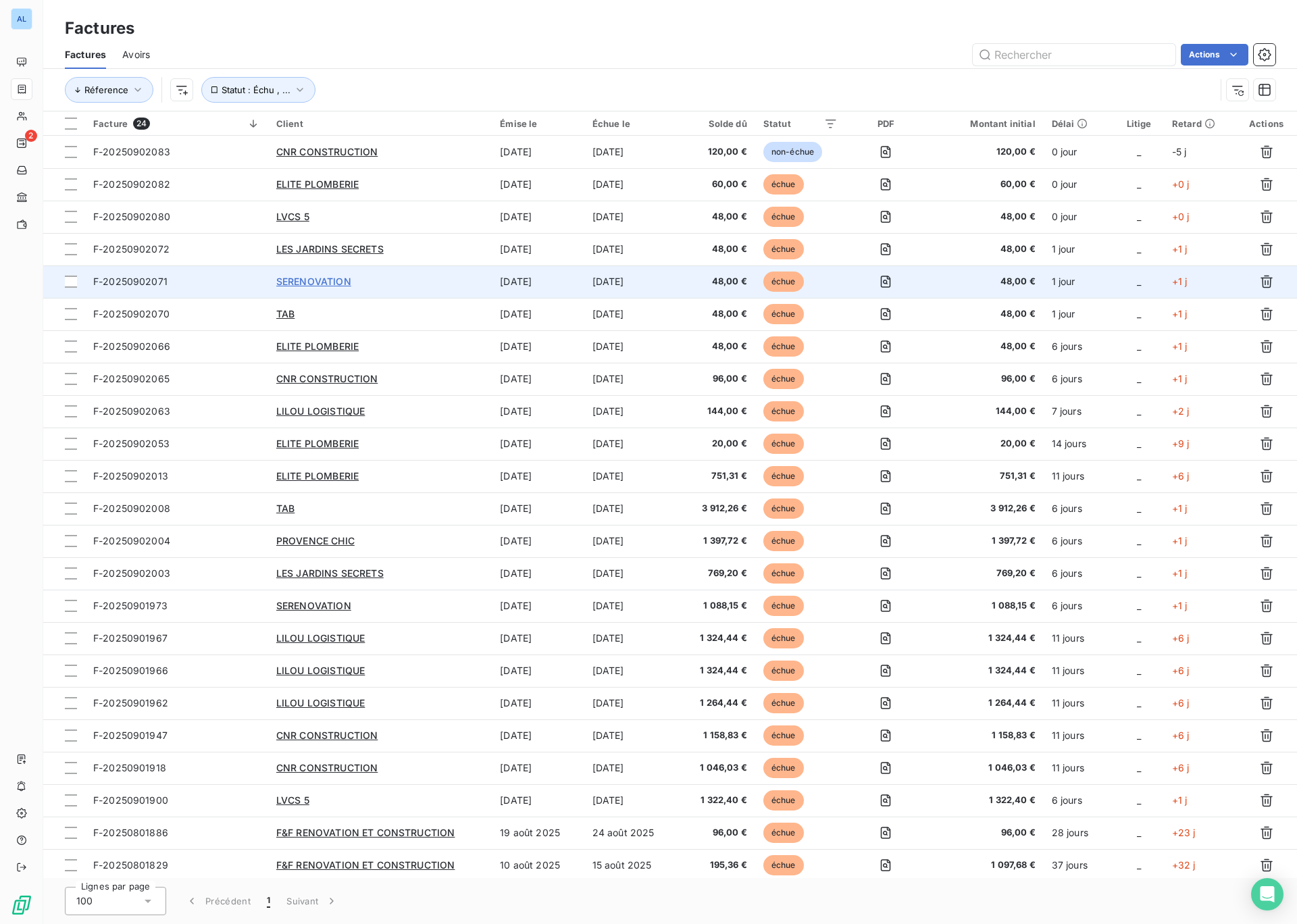
click at [298, 280] on span "SERENOVATION" at bounding box center [314, 281] width 75 height 11
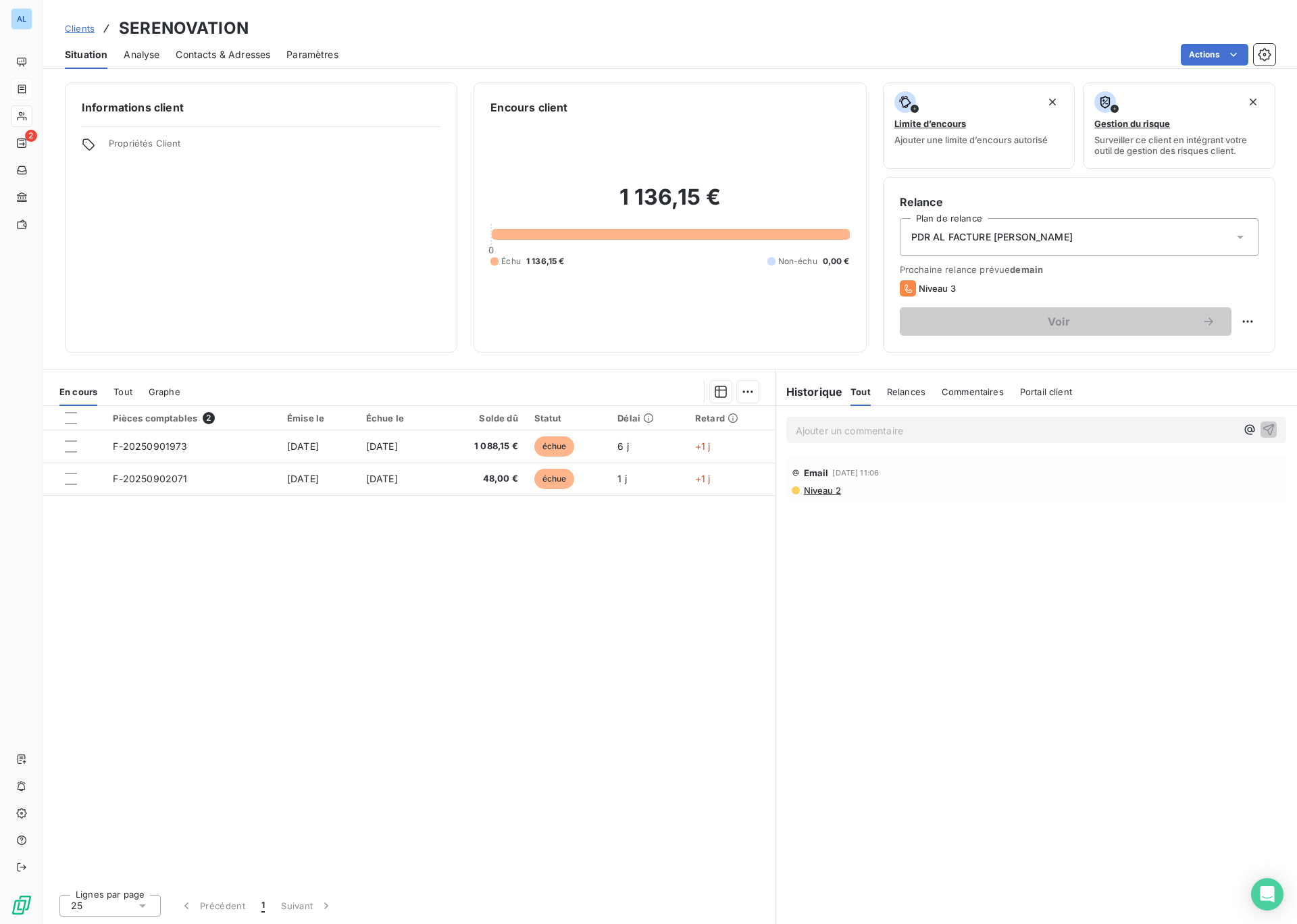
click at [23, 92] on icon at bounding box center [22, 89] width 11 height 10
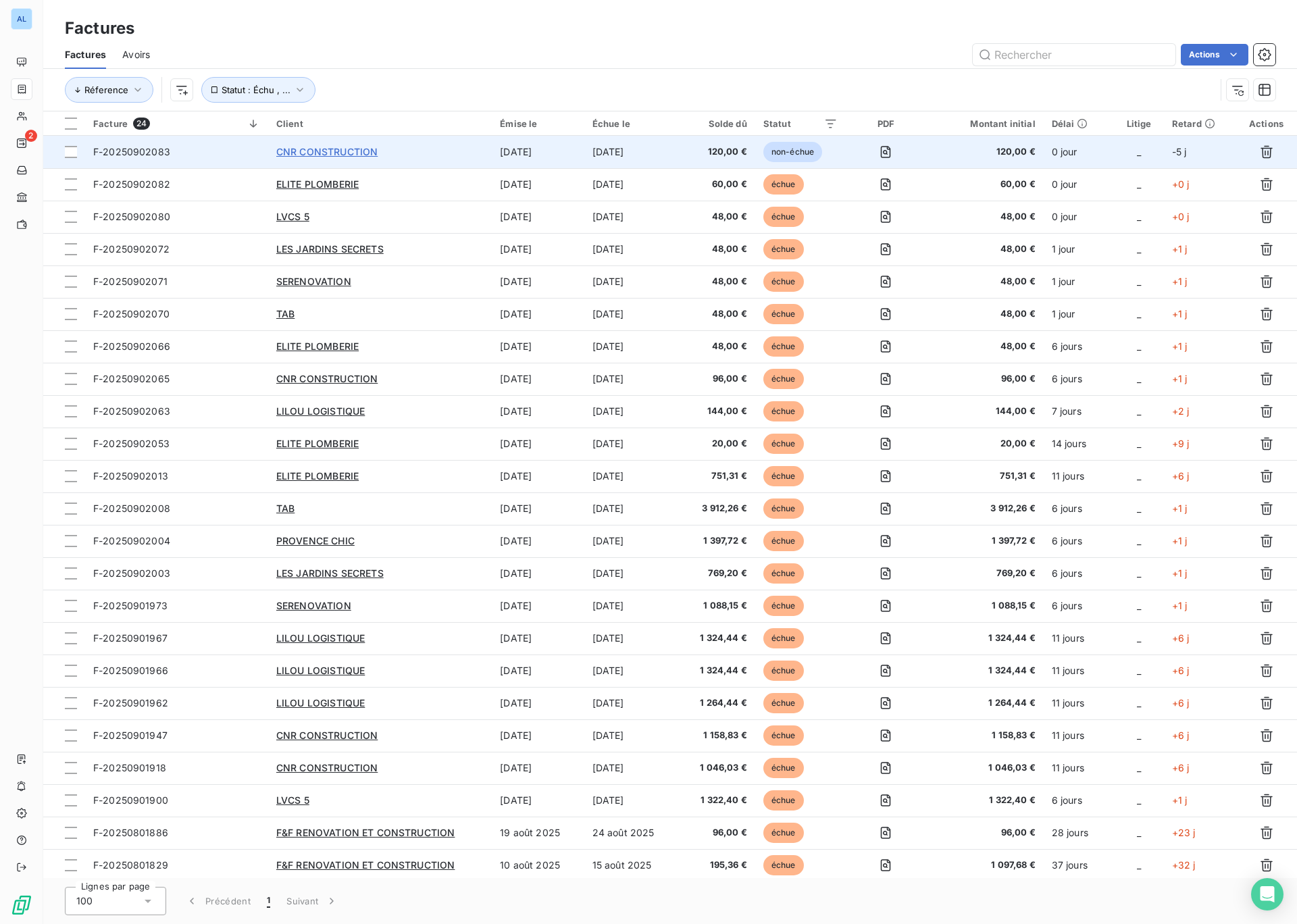
click at [305, 153] on span "CNR CONSTRUCTION" at bounding box center [327, 151] width 102 height 11
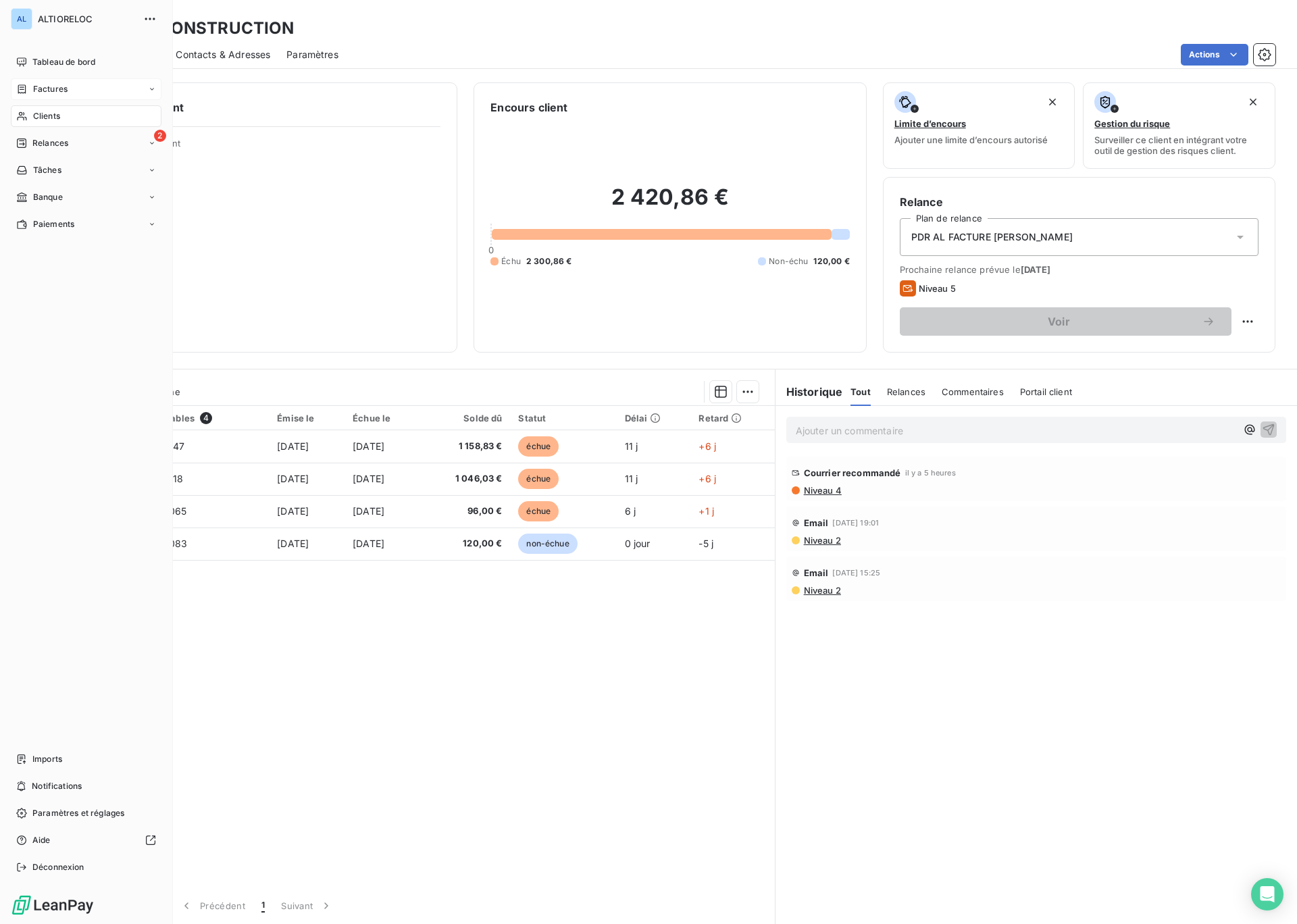
click at [42, 87] on span "Factures" at bounding box center [50, 89] width 34 height 12
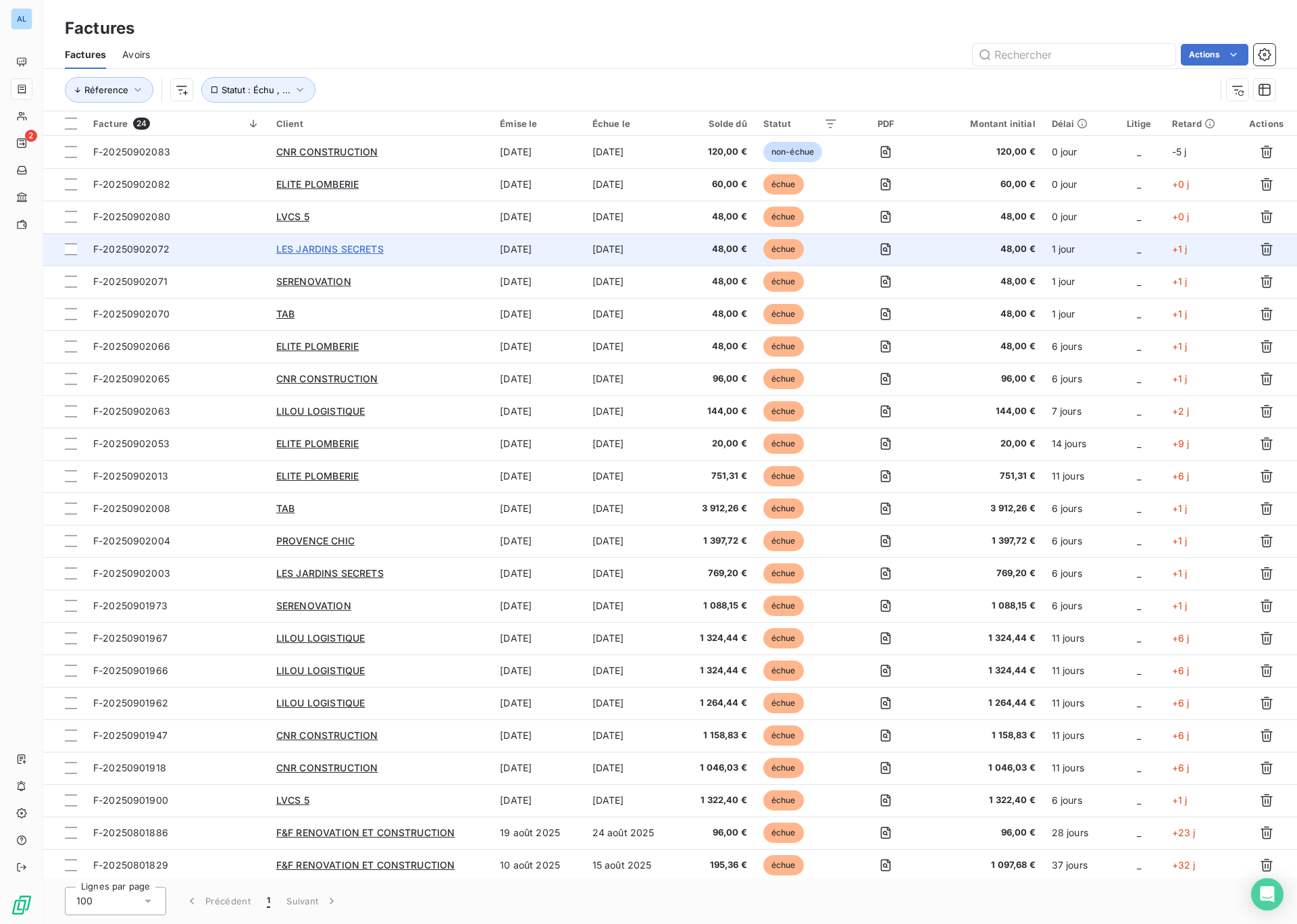
click at [339, 245] on span "LES JARDINS SECRETS" at bounding box center [330, 248] width 108 height 11
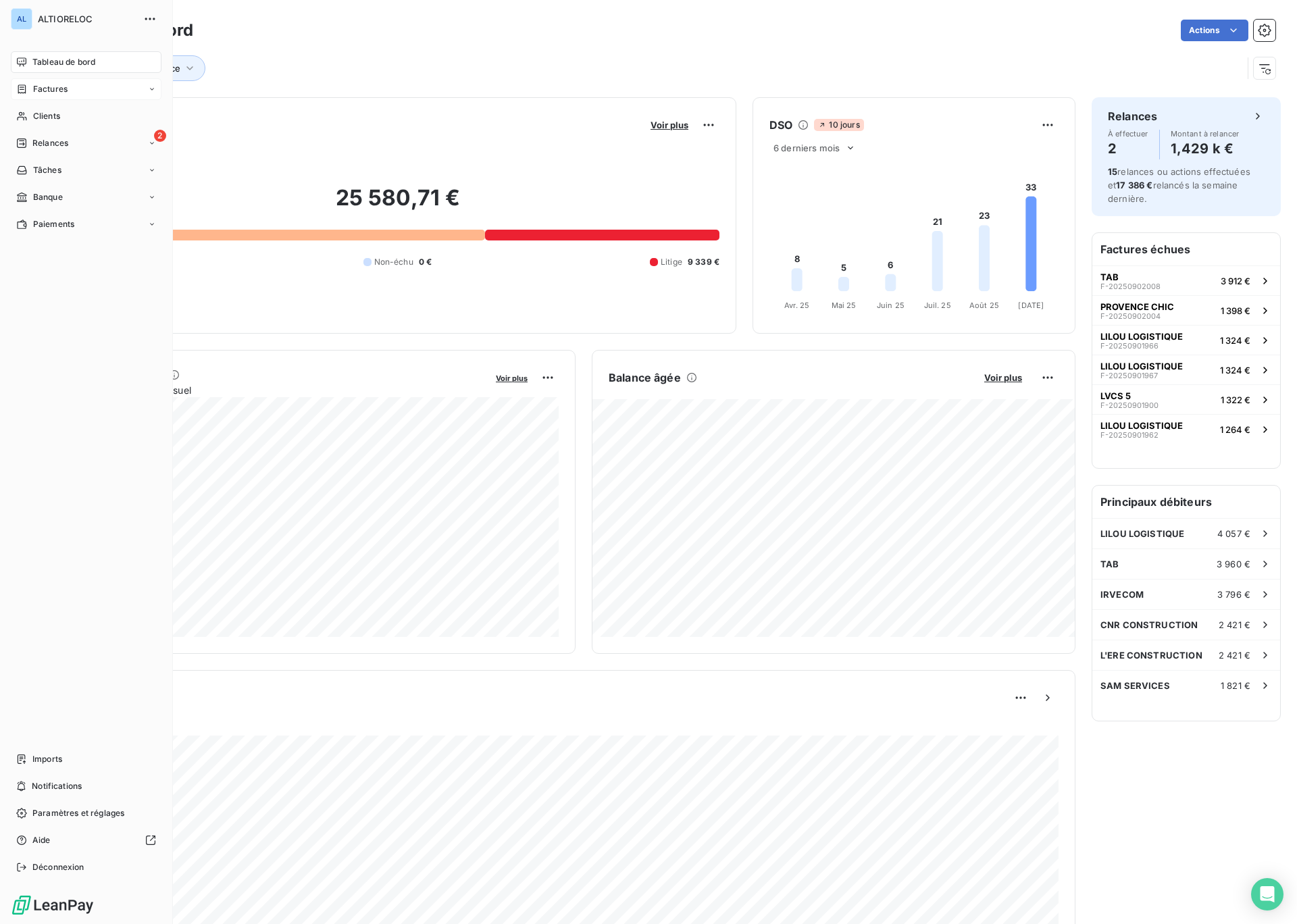
click at [40, 90] on span "Factures" at bounding box center [50, 89] width 34 height 12
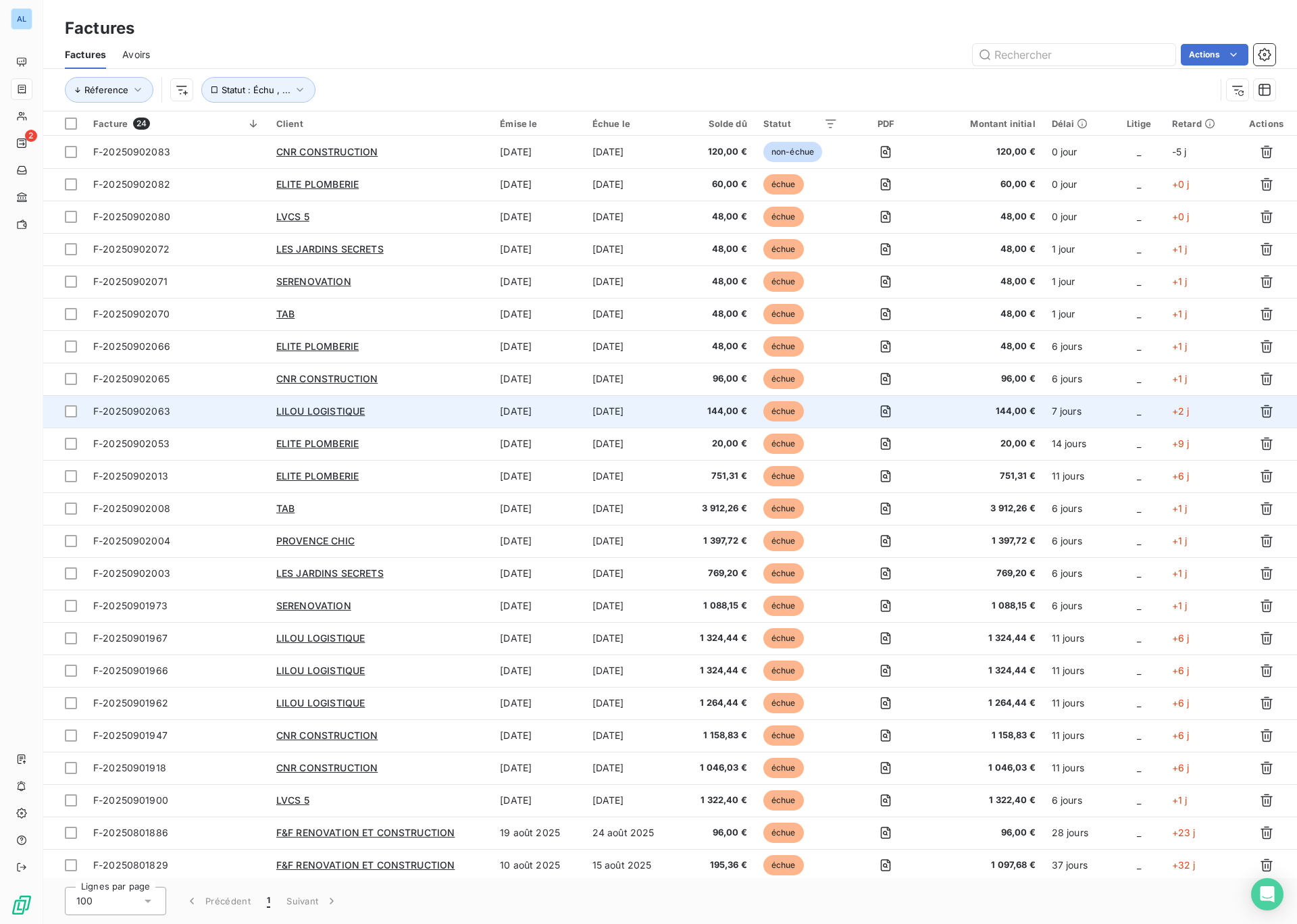
click at [330, 417] on div "LILOU LOGISTIQUE" at bounding box center [380, 411] width 207 height 13
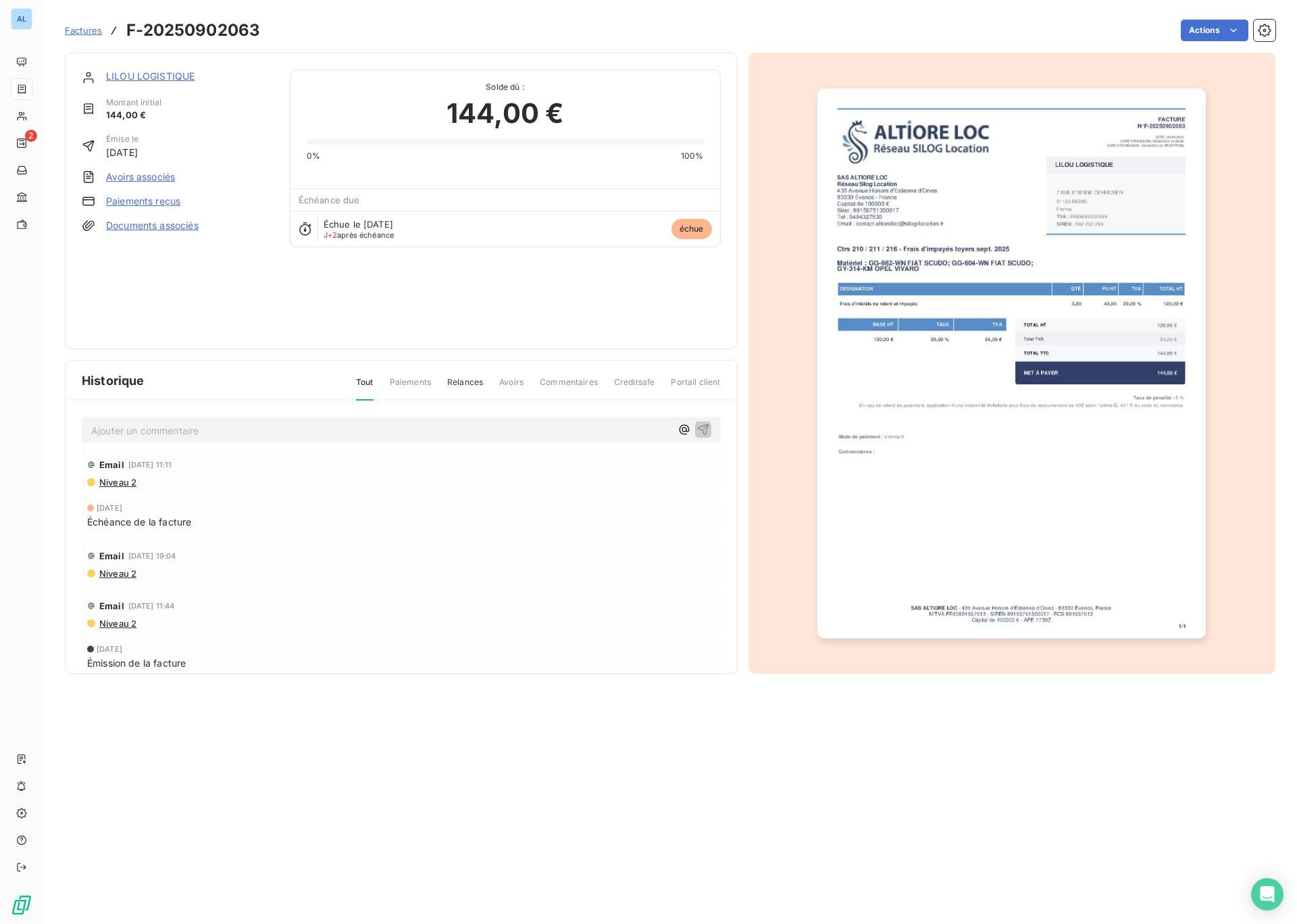
click at [135, 78] on link "LILOU LOGISTIQUE" at bounding box center [150, 76] width 88 height 11
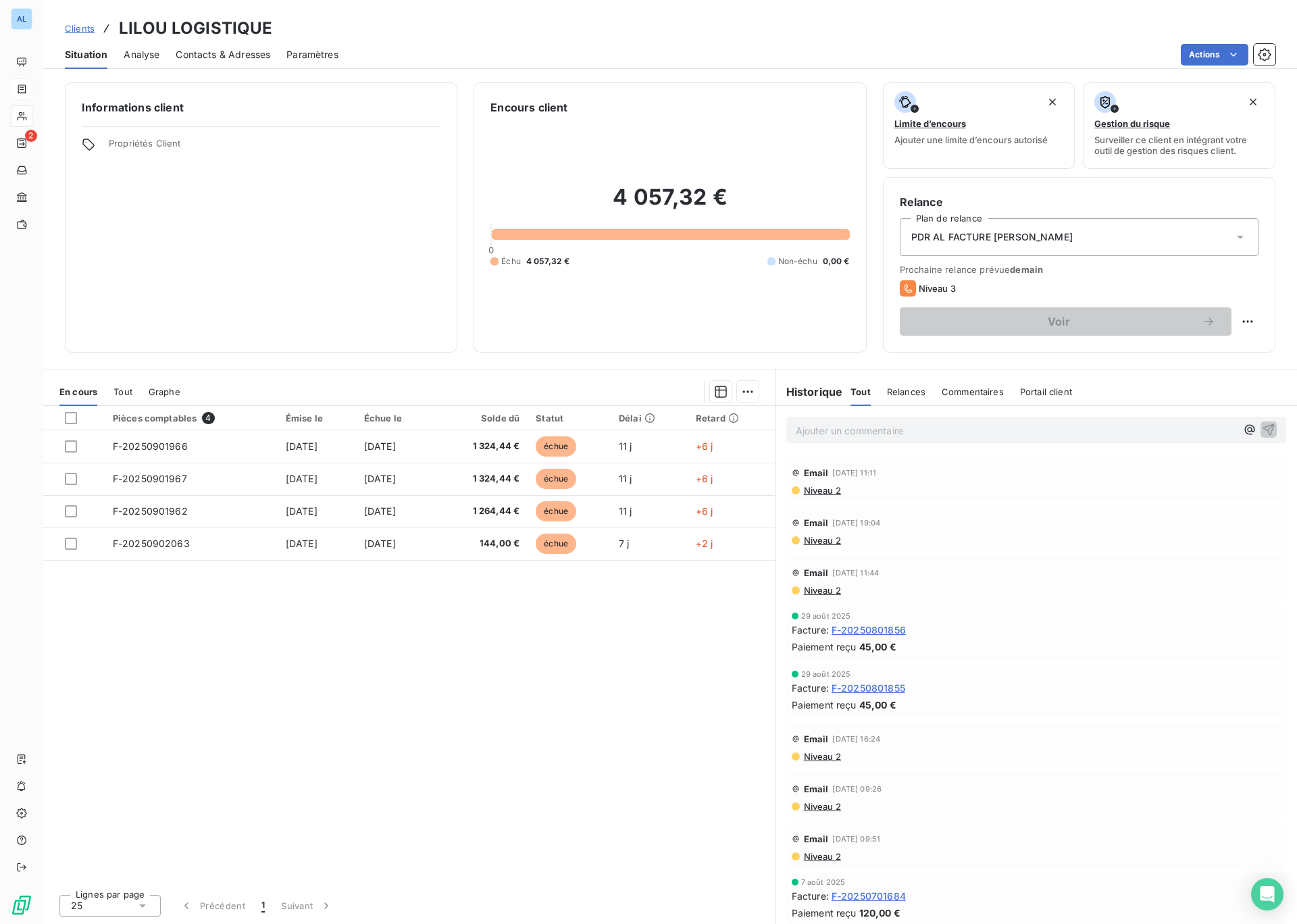
click at [22, 85] on icon at bounding box center [22, 89] width 11 height 10
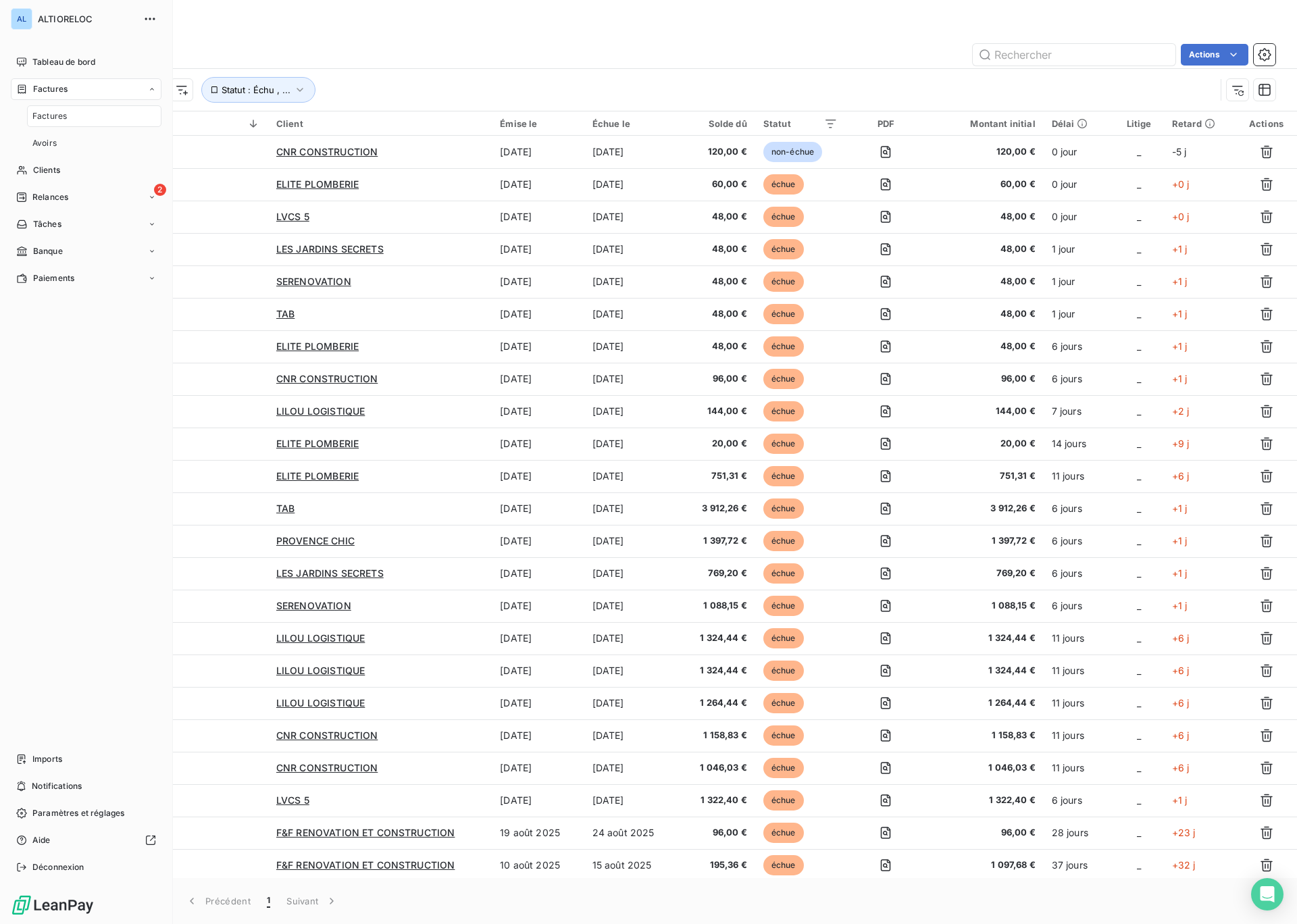
click at [57, 91] on span "Factures" at bounding box center [50, 89] width 34 height 12
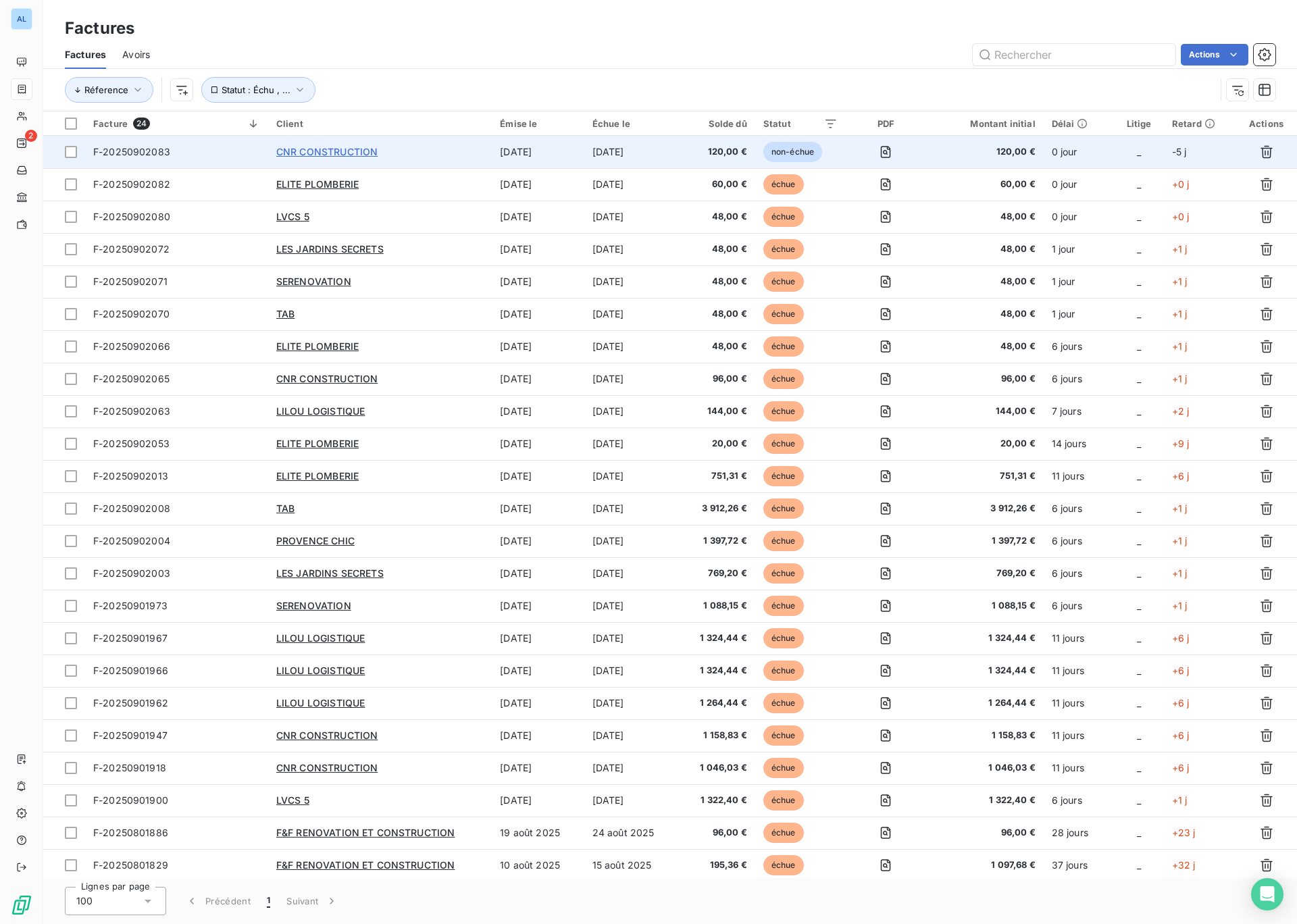
click at [291, 153] on span "CNR CONSTRUCTION" at bounding box center [327, 151] width 102 height 11
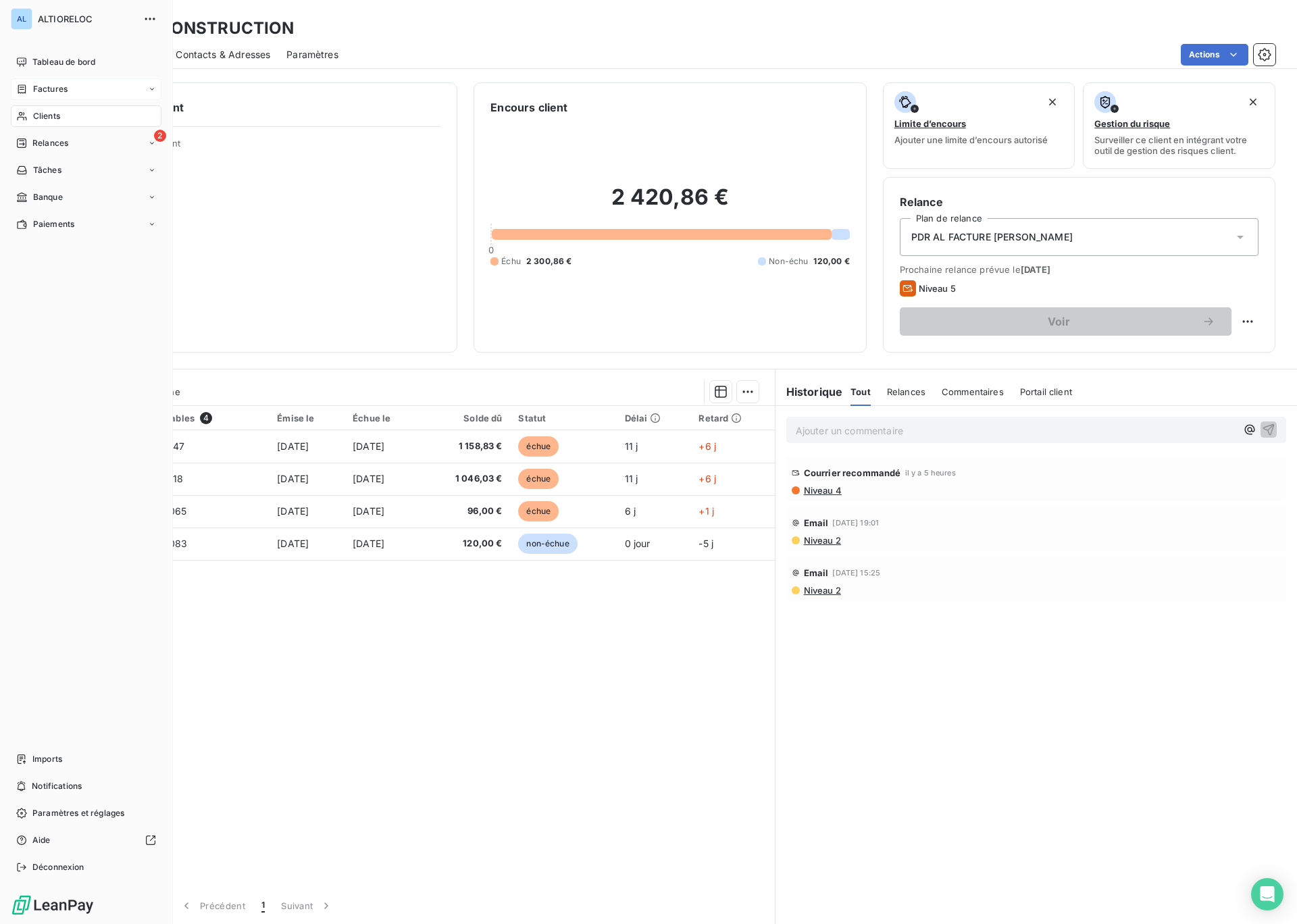
click at [47, 84] on span "Factures" at bounding box center [50, 89] width 34 height 12
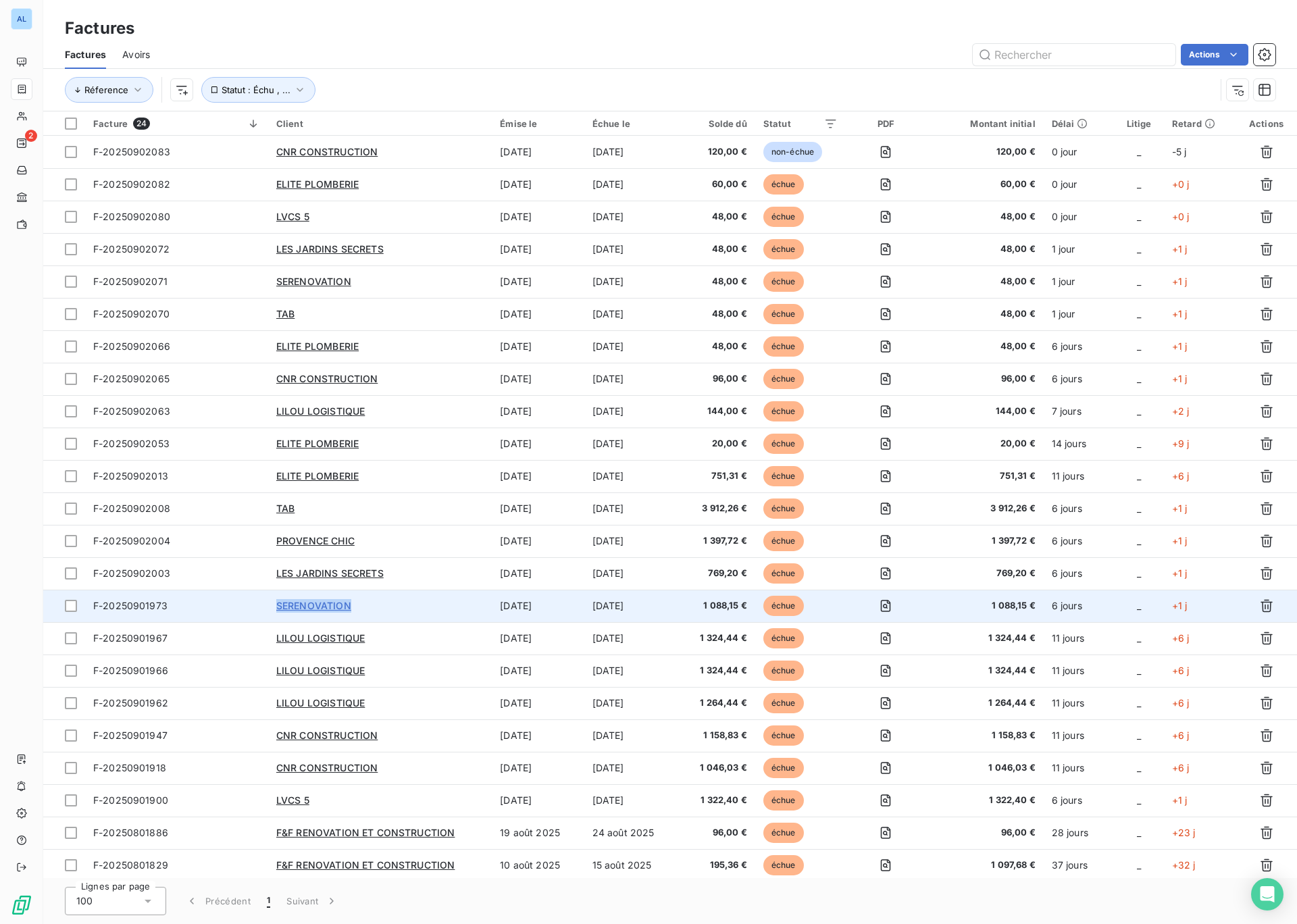
click at [294, 606] on span "SERENOVATION" at bounding box center [314, 605] width 75 height 11
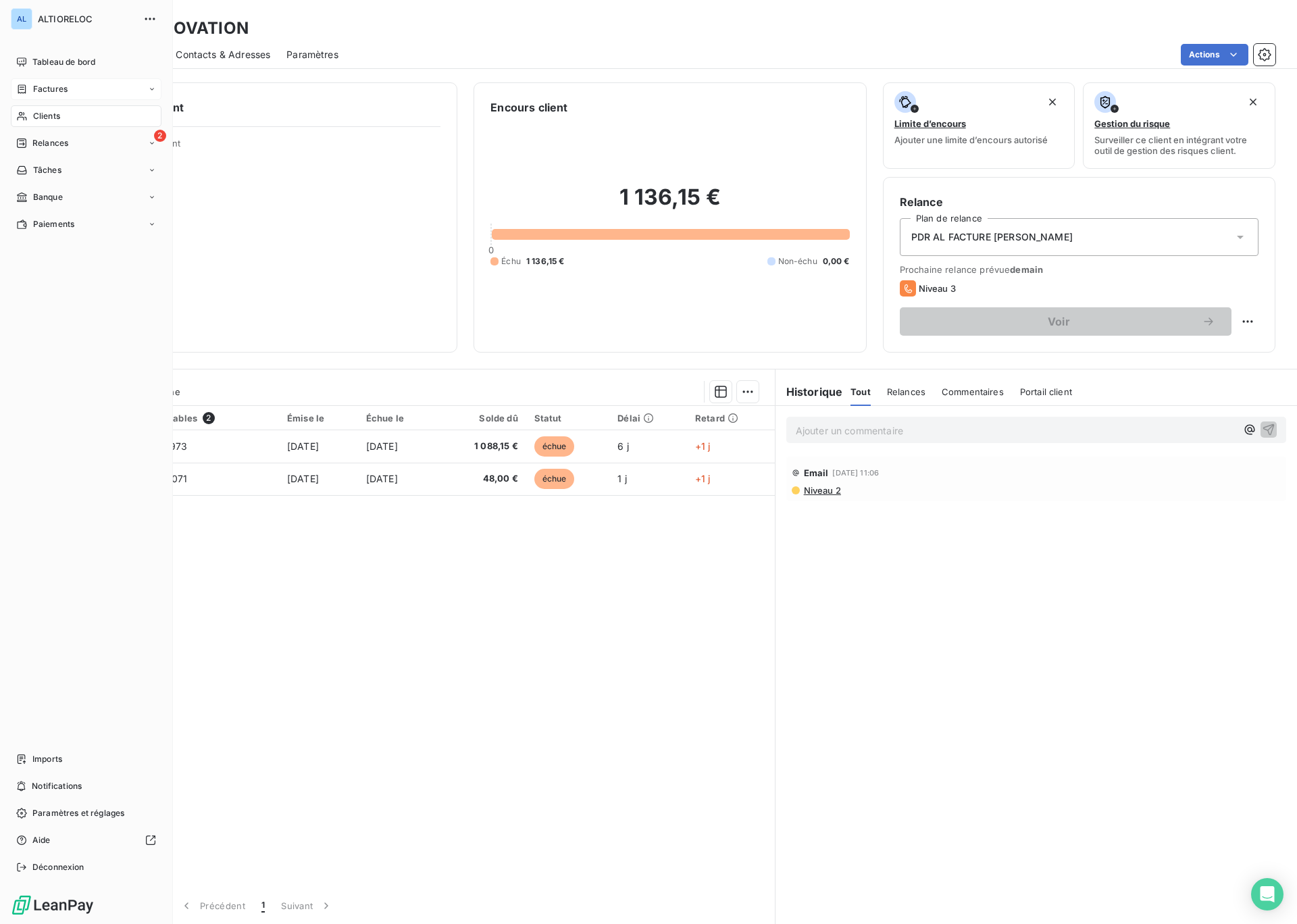
click at [20, 117] on icon at bounding box center [22, 116] width 11 height 10
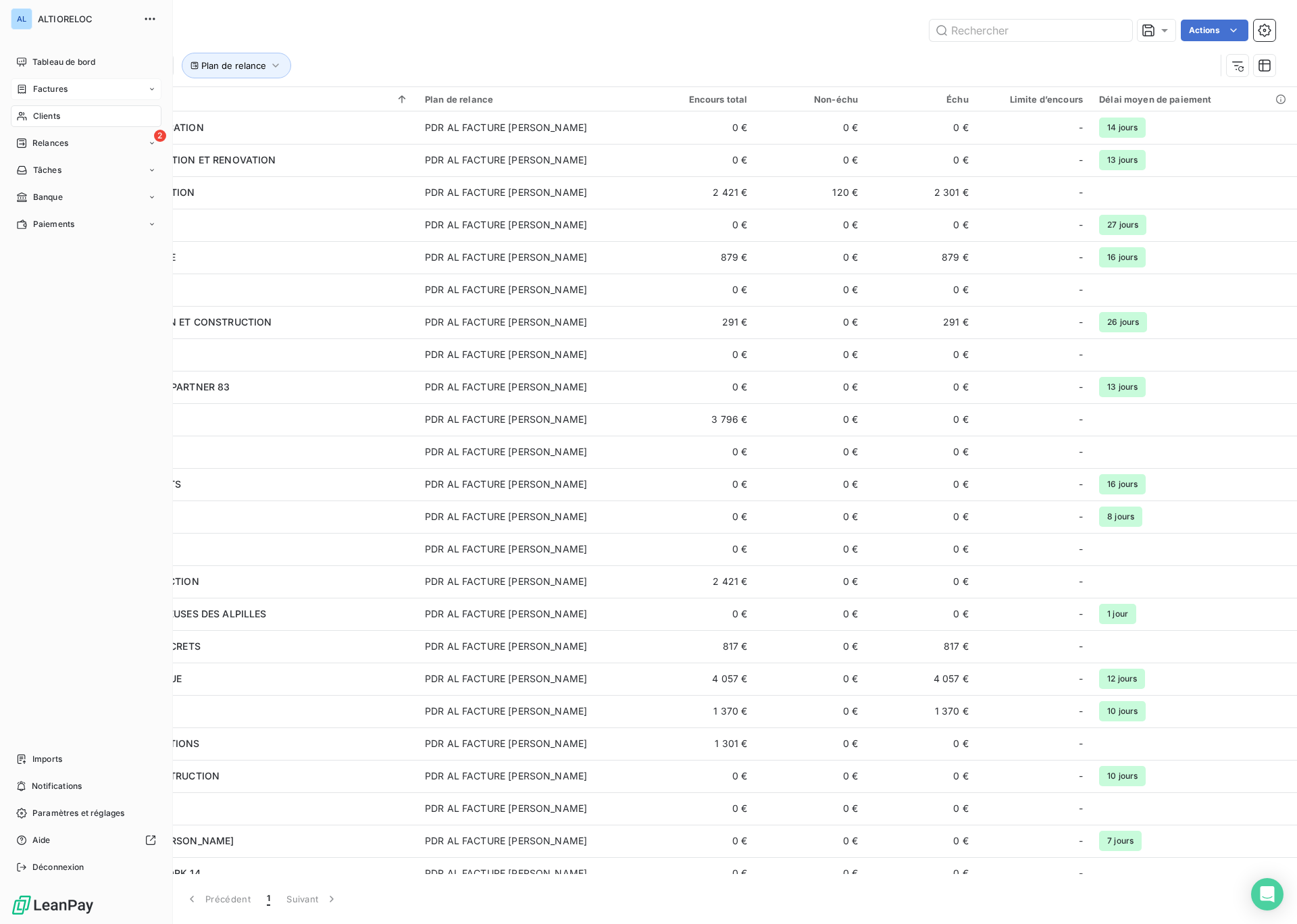
click at [46, 87] on span "Factures" at bounding box center [50, 89] width 34 height 12
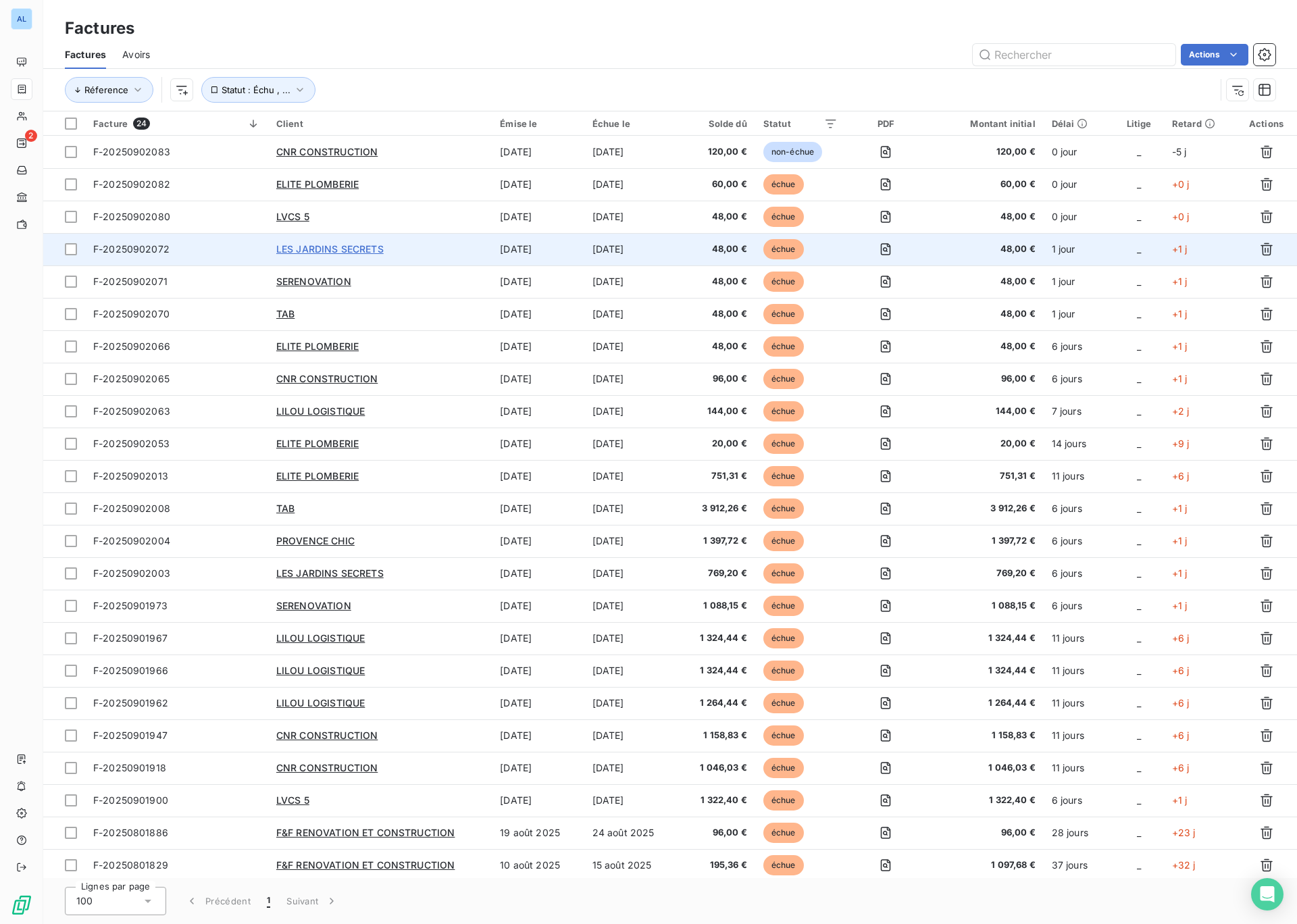
click at [350, 253] on span "LES JARDINS SECRETS" at bounding box center [330, 248] width 108 height 11
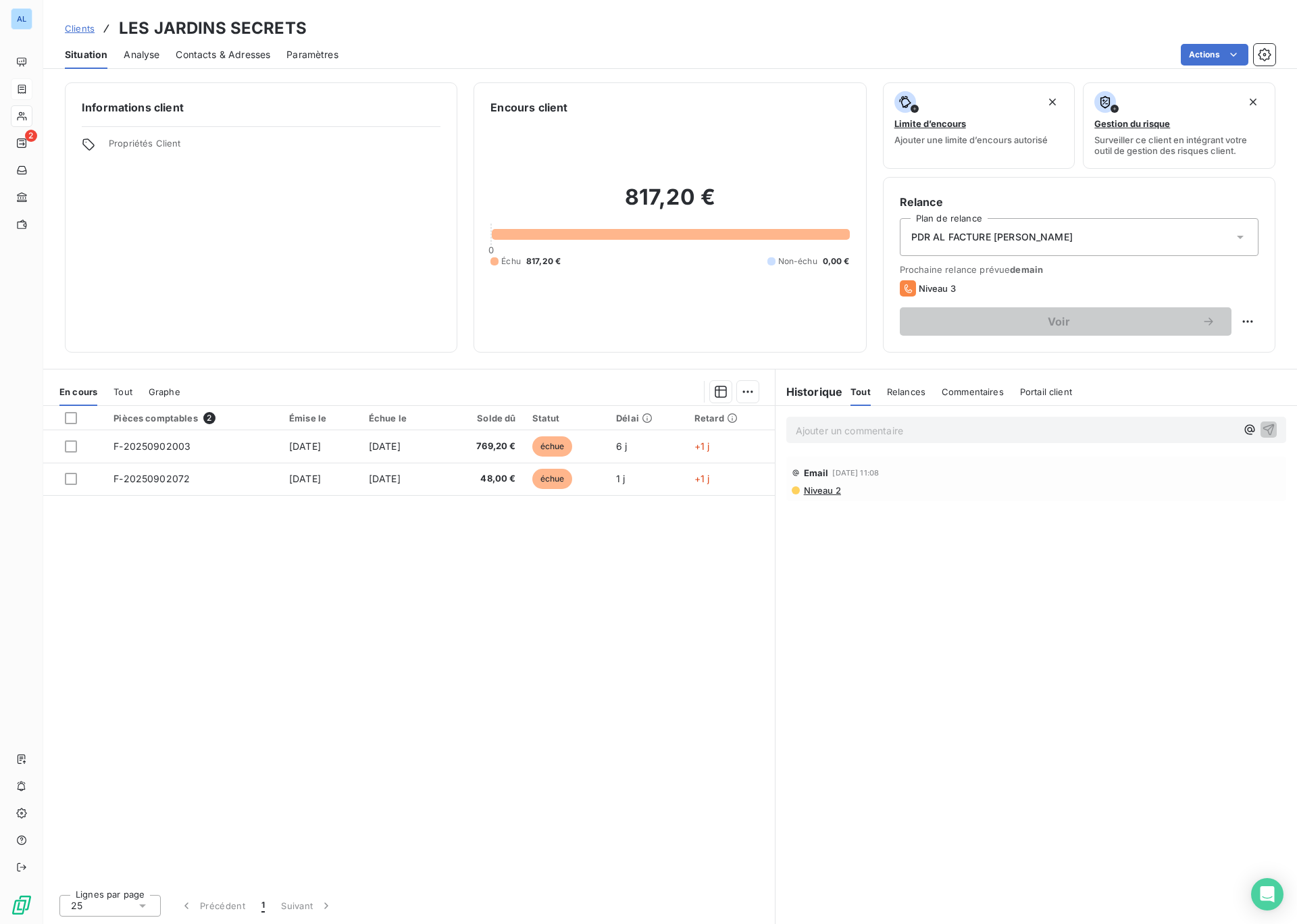
click at [23, 91] on icon at bounding box center [22, 89] width 11 height 10
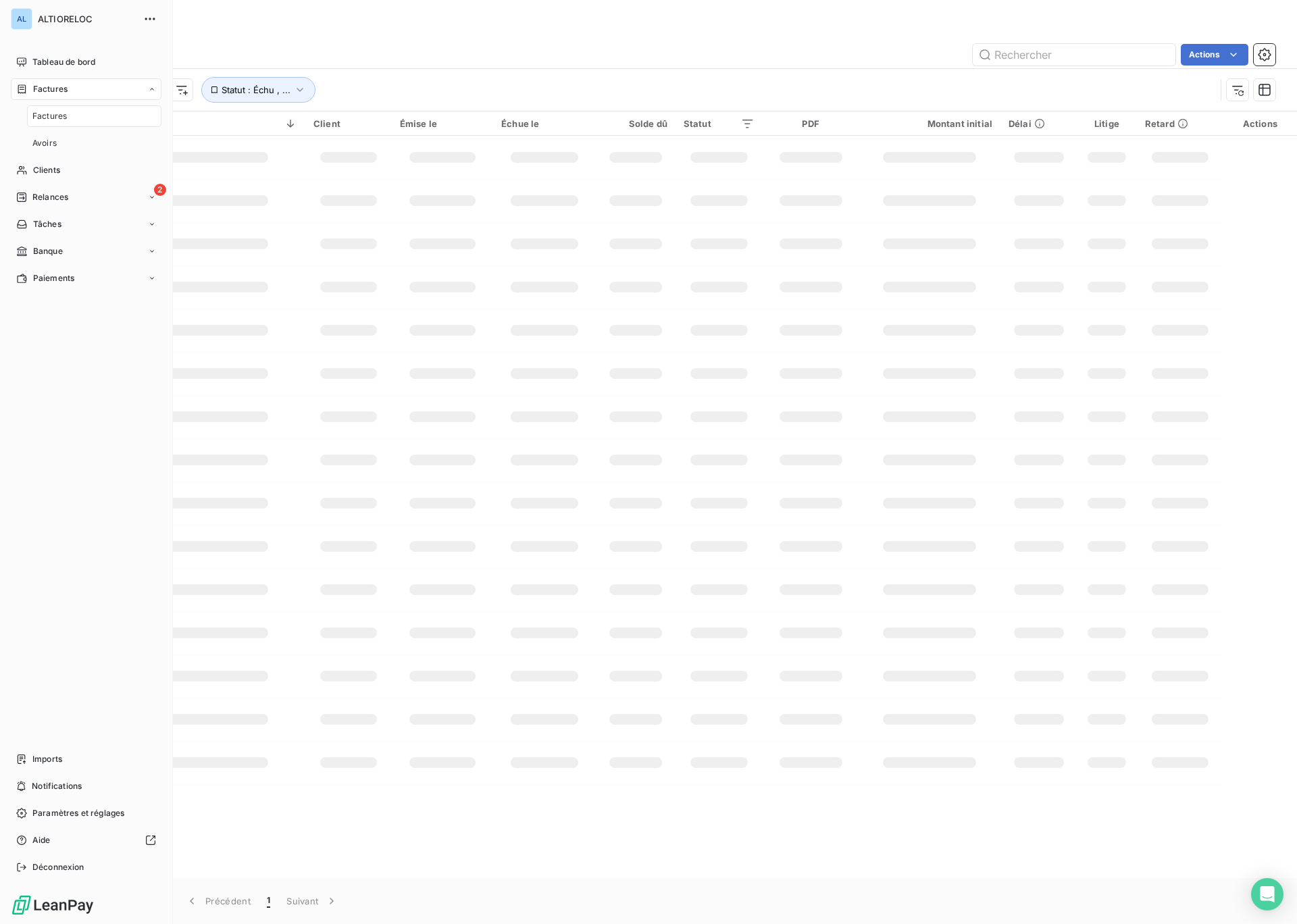
click at [23, 91] on icon at bounding box center [22, 89] width 11 height 10
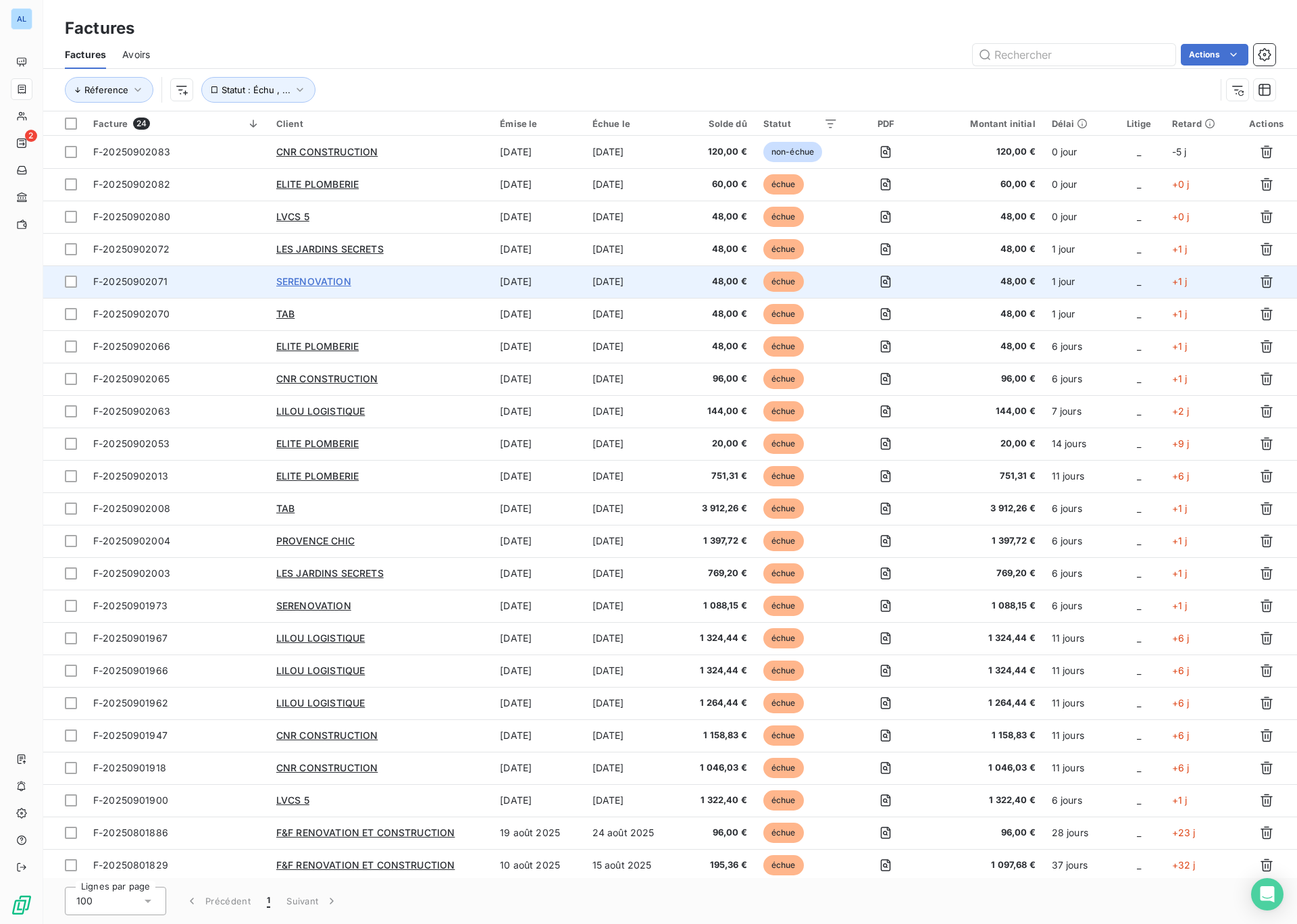
click at [312, 286] on span "SERENOVATION" at bounding box center [314, 281] width 75 height 11
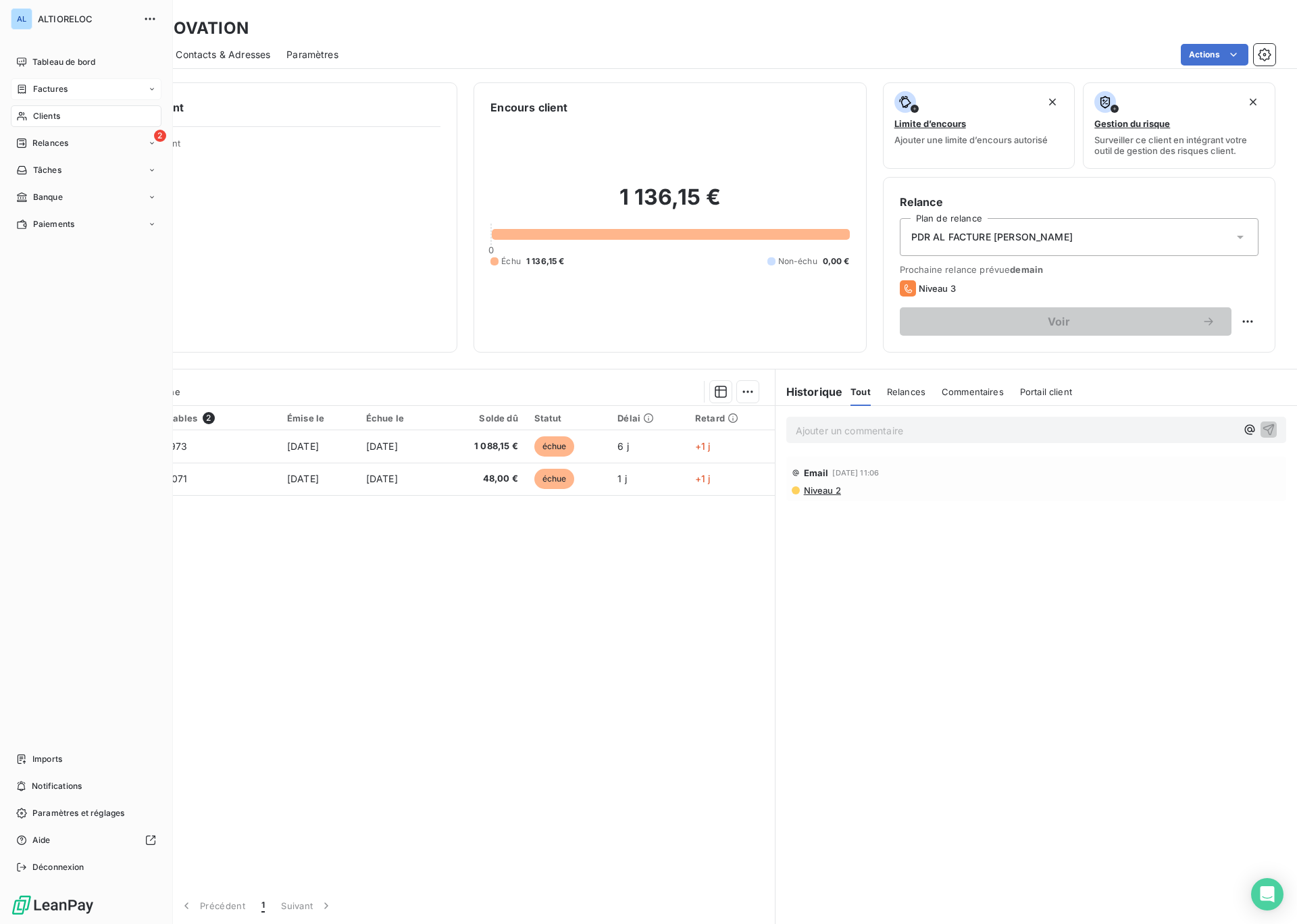
click at [54, 83] on span "Factures" at bounding box center [50, 89] width 34 height 12
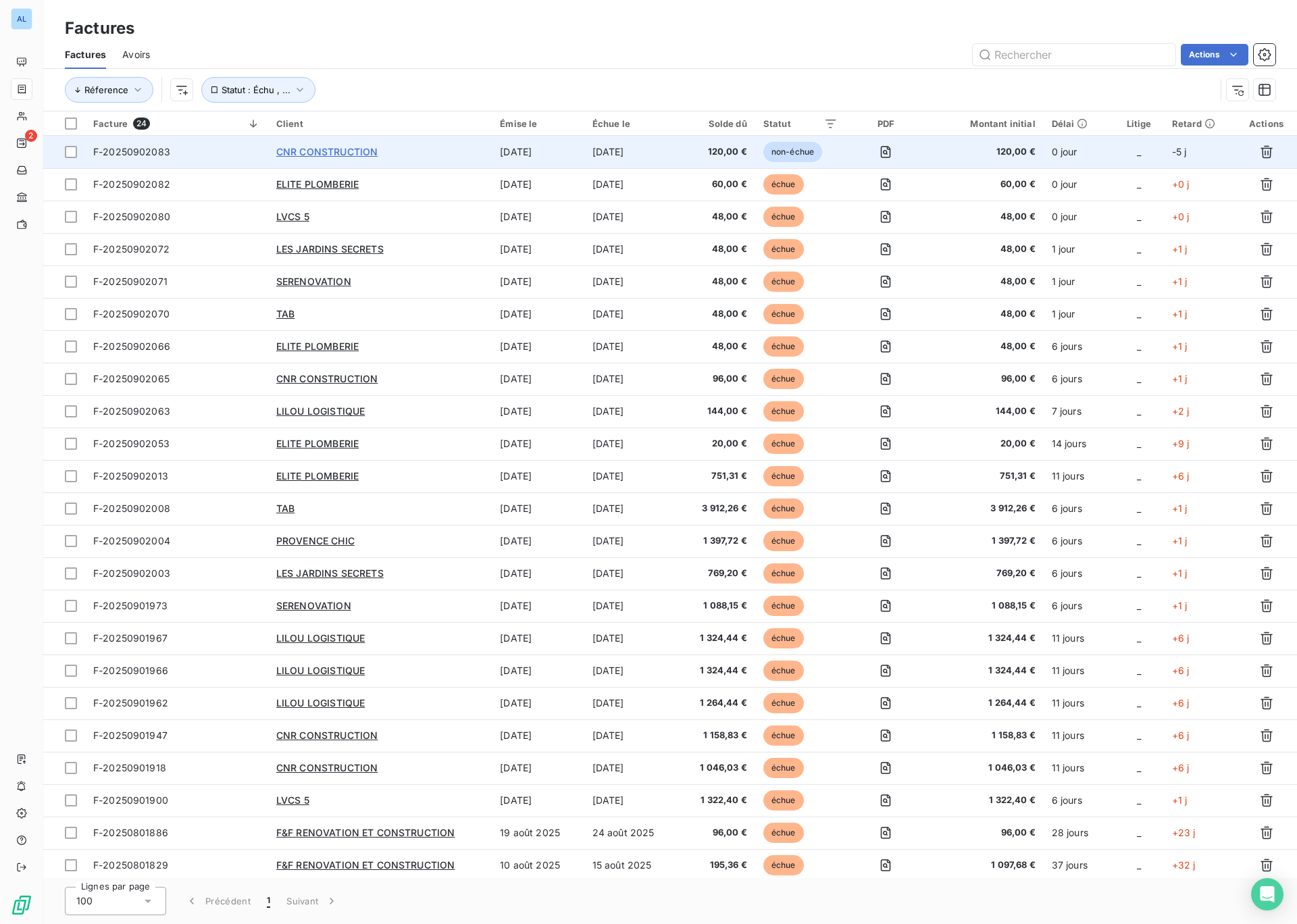
click at [302, 148] on span "CNR CONSTRUCTION" at bounding box center [327, 151] width 102 height 11
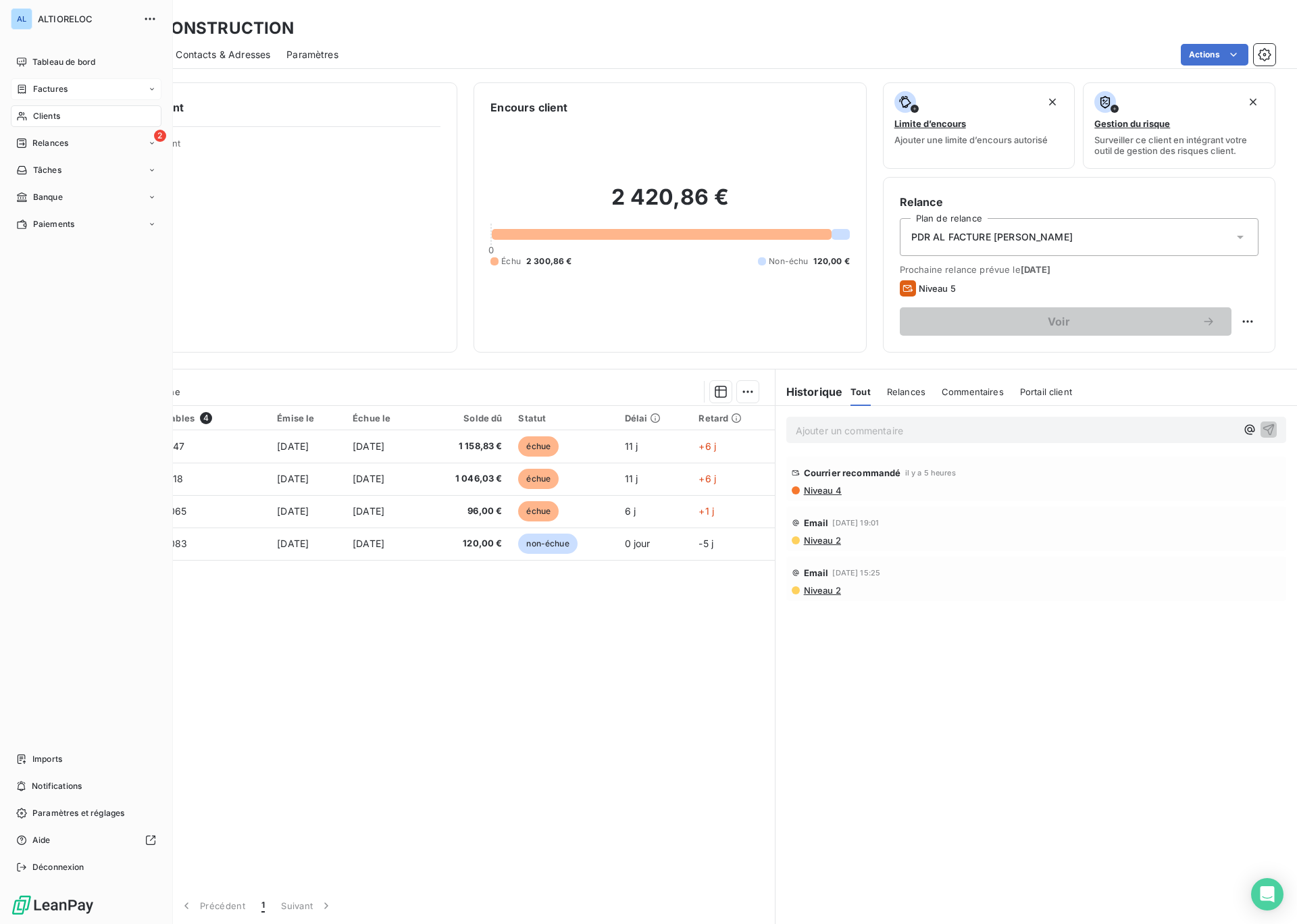
click at [42, 93] on span "Factures" at bounding box center [50, 89] width 34 height 12
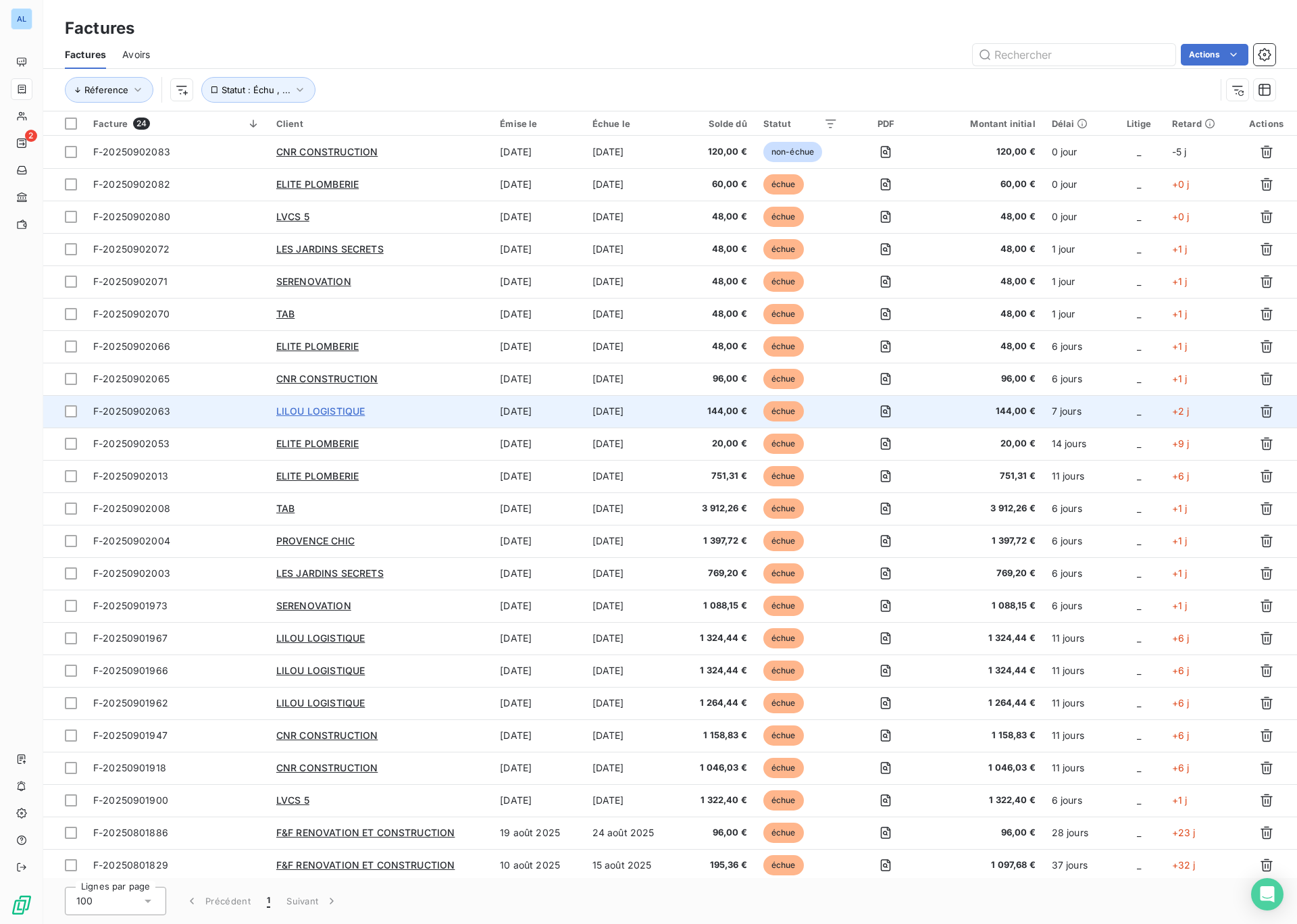
click at [312, 414] on span "LILOU LOGISTIQUE" at bounding box center [321, 410] width 88 height 11
